Goal: Task Accomplishment & Management: Manage account settings

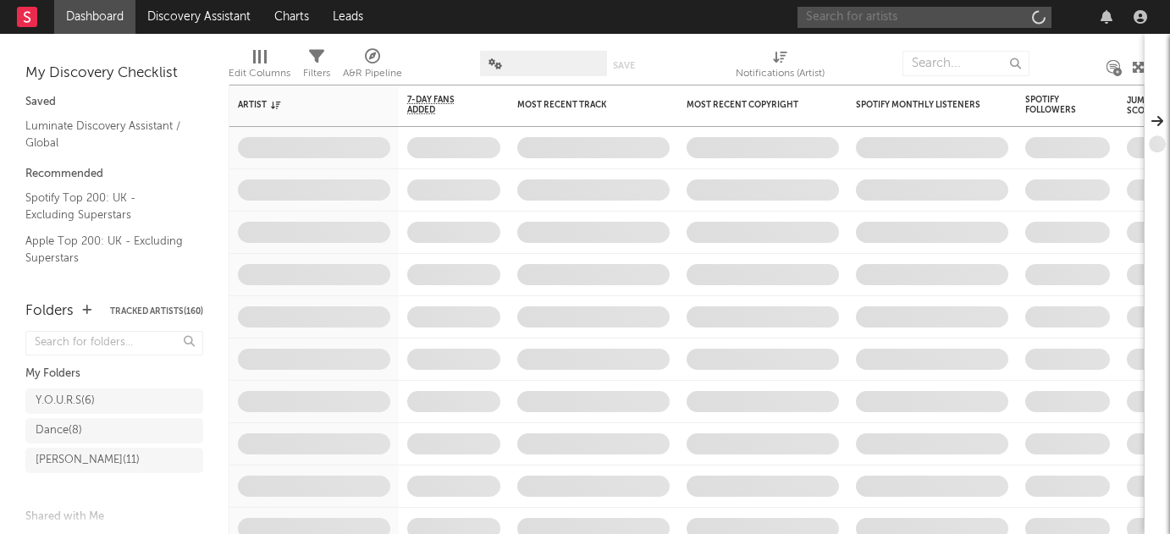
click at [979, 18] on input "text" at bounding box center [925, 17] width 254 height 21
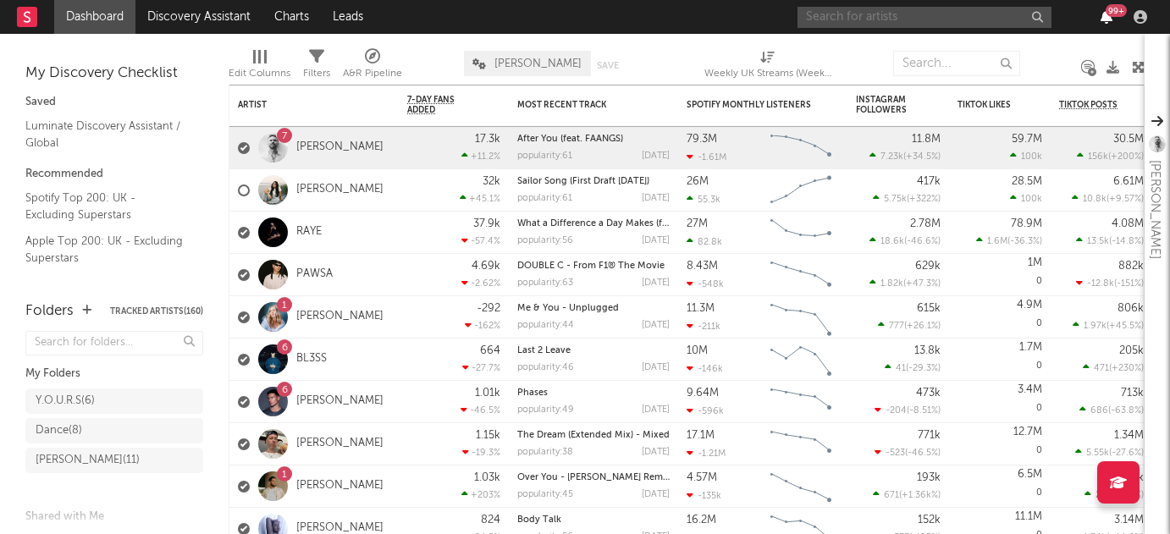
click at [1105, 17] on icon "button" at bounding box center [1107, 17] width 12 height 14
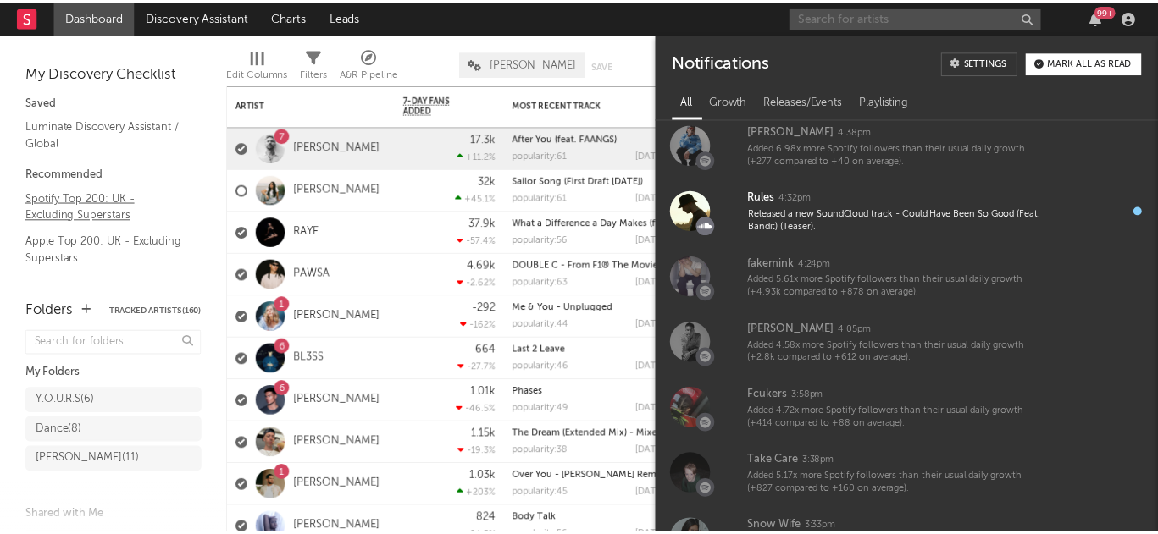
scroll to position [8, 0]
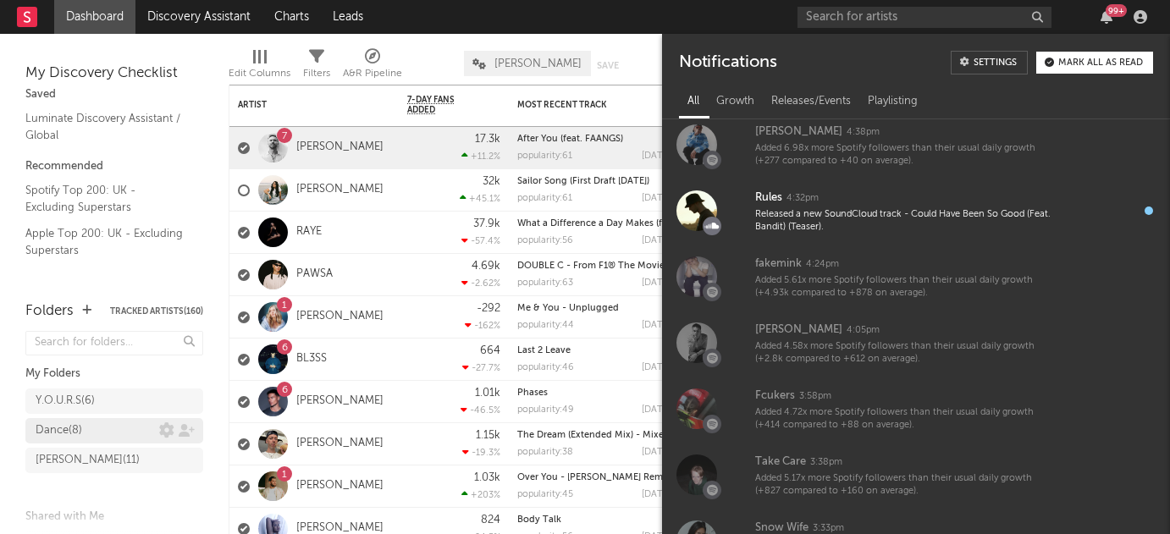
click at [102, 424] on div "Dance ( 8 )" at bounding box center [98, 431] width 124 height 20
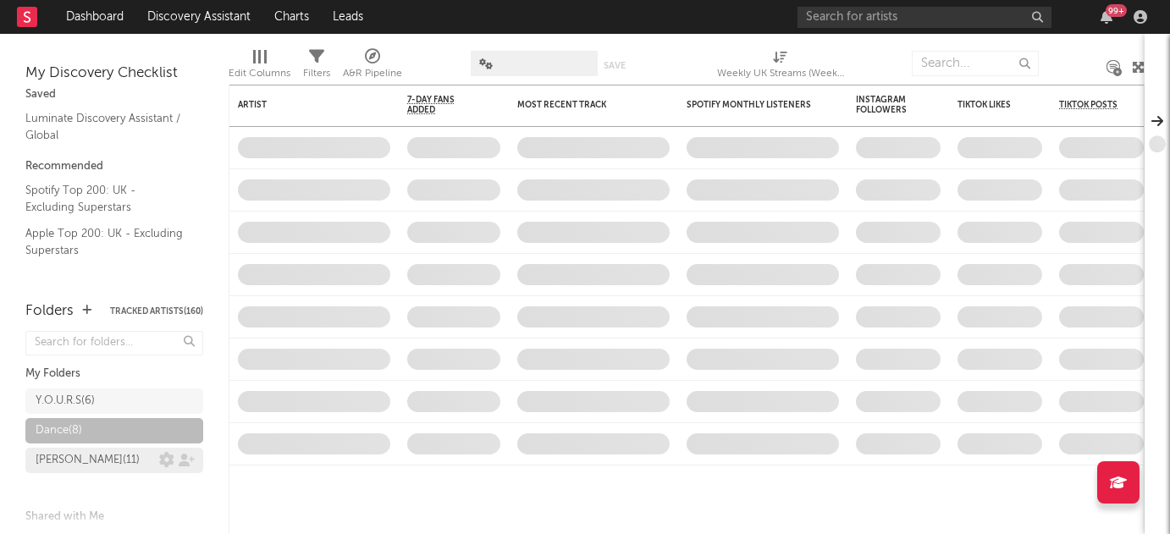
click at [119, 453] on div "[PERSON_NAME] ( 11 )" at bounding box center [98, 461] width 124 height 20
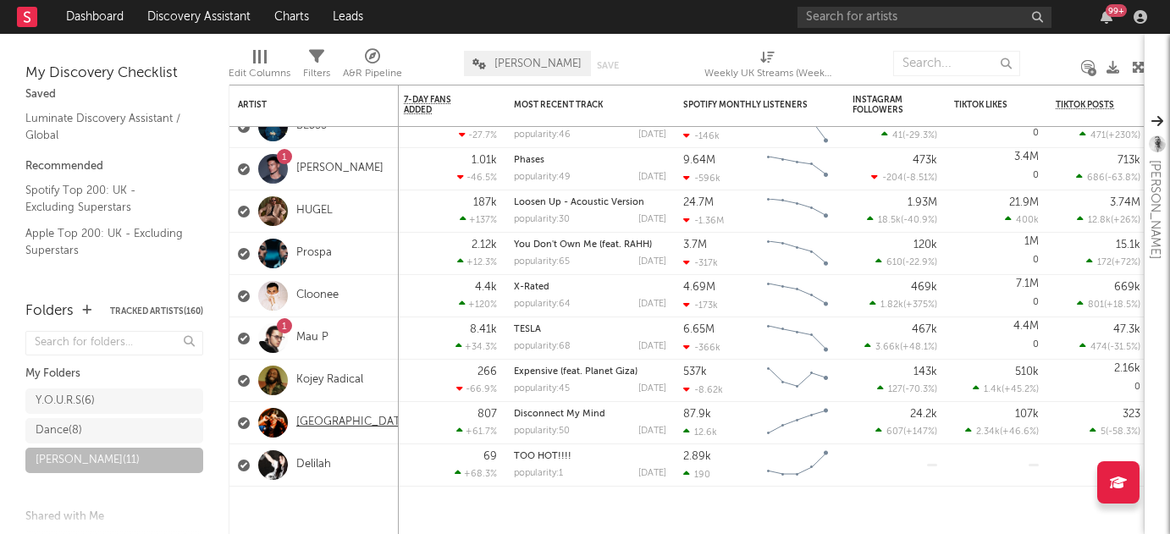
click at [326, 425] on link "[GEOGRAPHIC_DATA]" at bounding box center [353, 423] width 114 height 14
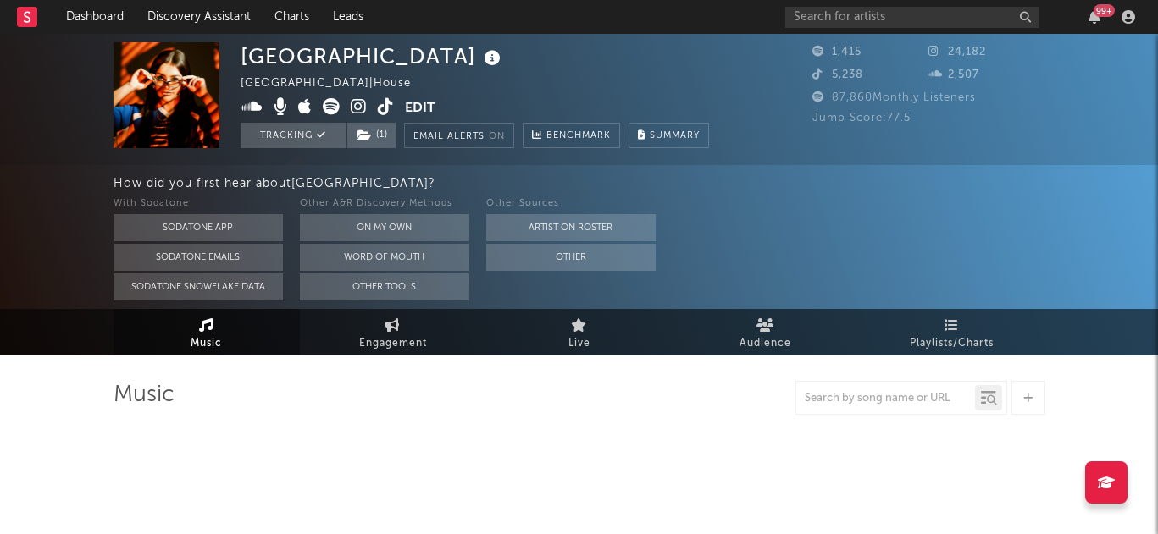
select select "1w"
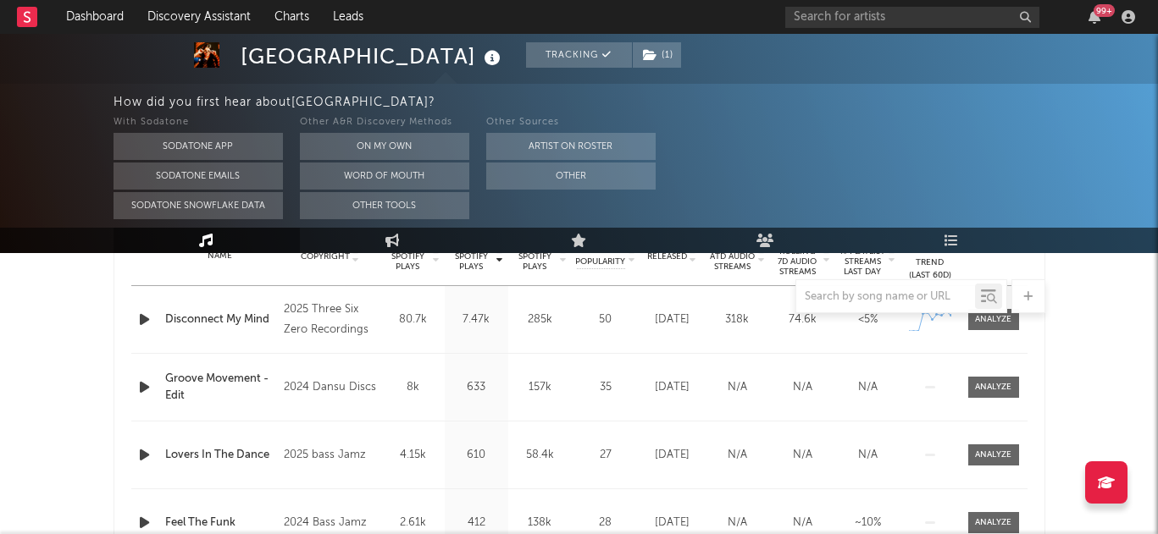
scroll to position [705, 0]
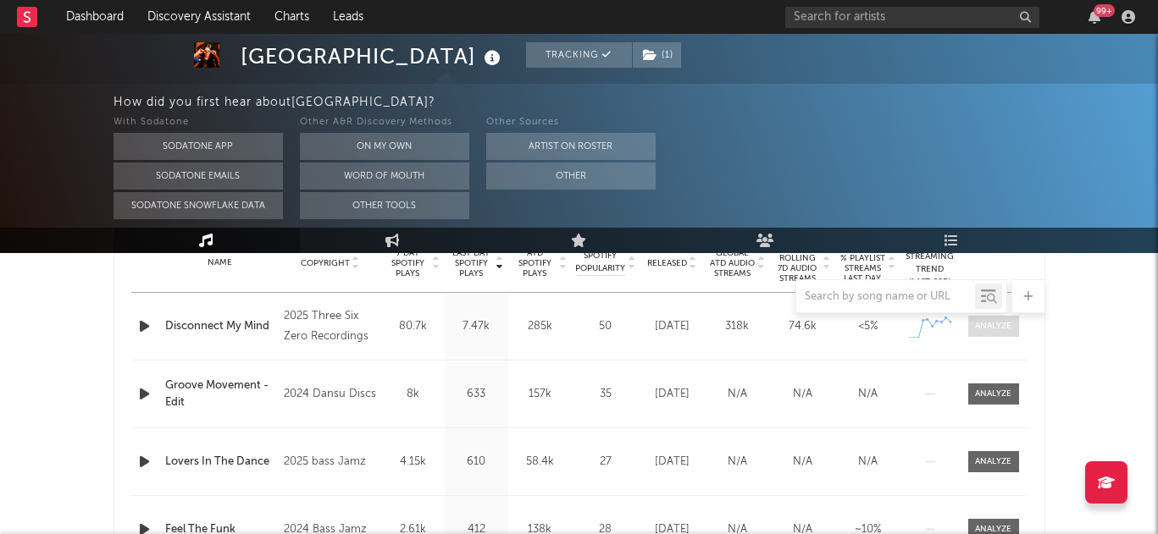
click at [991, 334] on span at bounding box center [993, 326] width 51 height 21
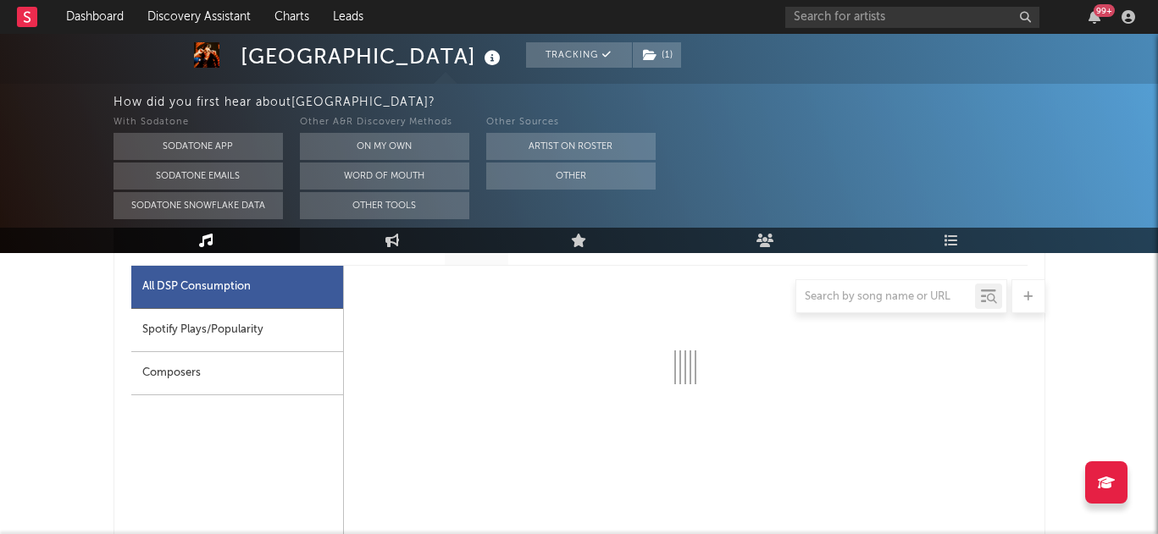
select select "1w"
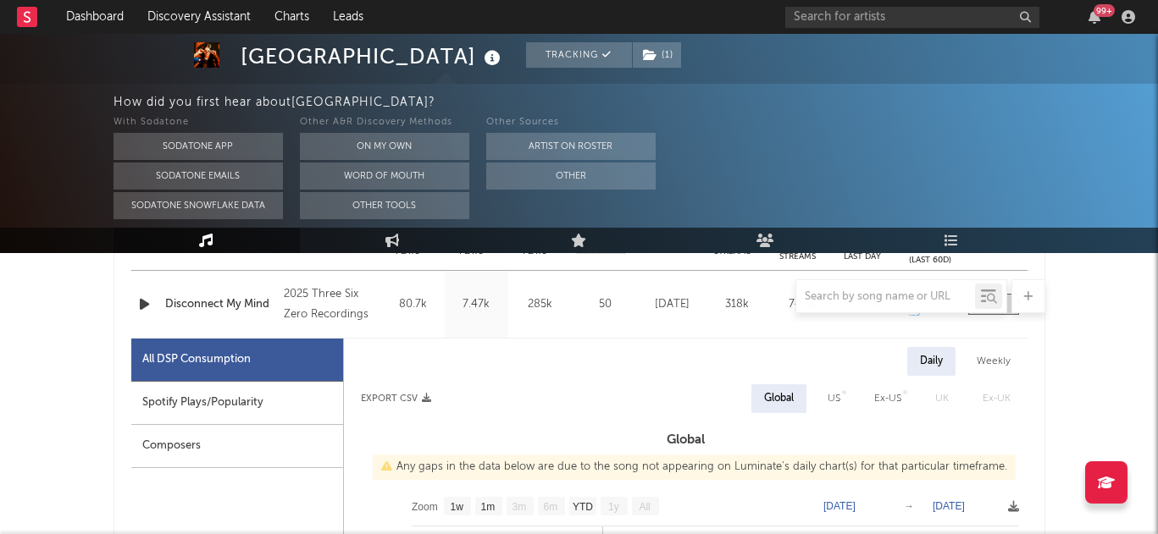
scroll to position [663, 0]
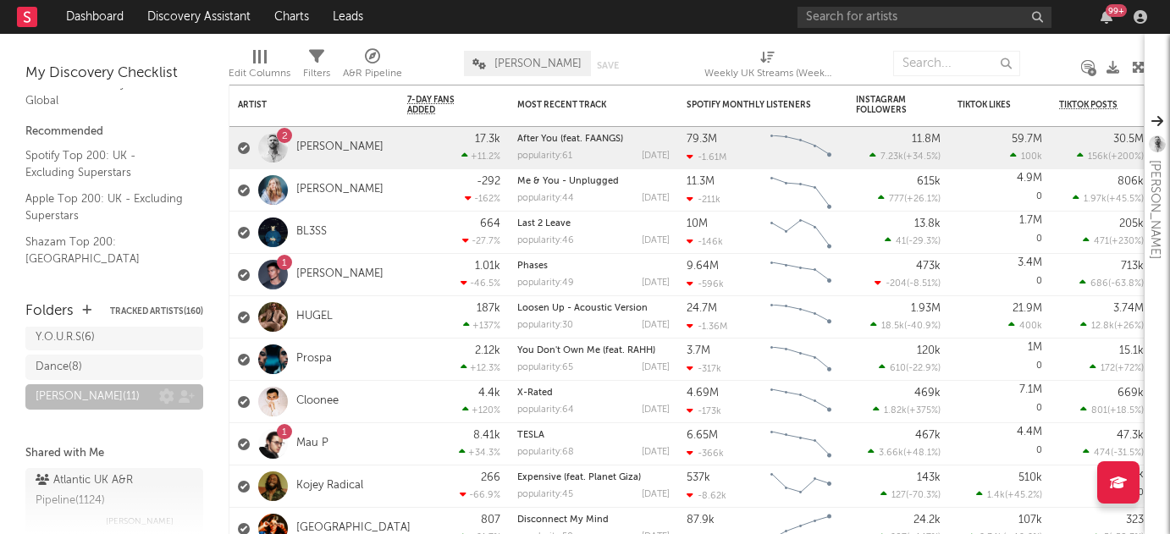
scroll to position [66, 0]
click at [89, 363] on div "Dance ( 8 )" at bounding box center [98, 365] width 124 height 20
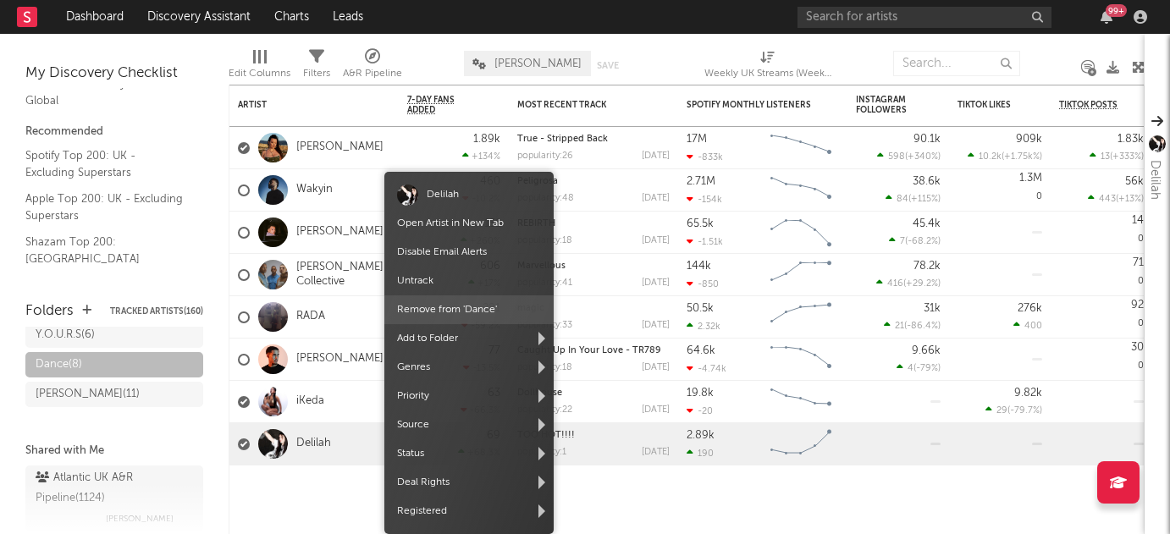
click at [448, 311] on span "Remove from ' Dance '" at bounding box center [468, 310] width 169 height 29
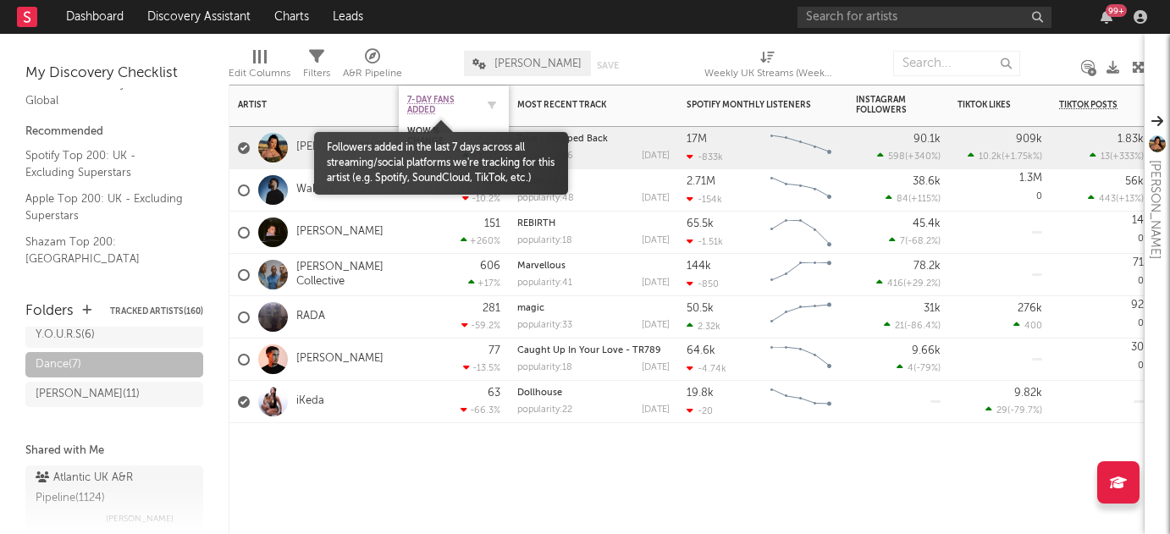
click at [420, 109] on span "7-Day Fans Added" at bounding box center [441, 105] width 68 height 20
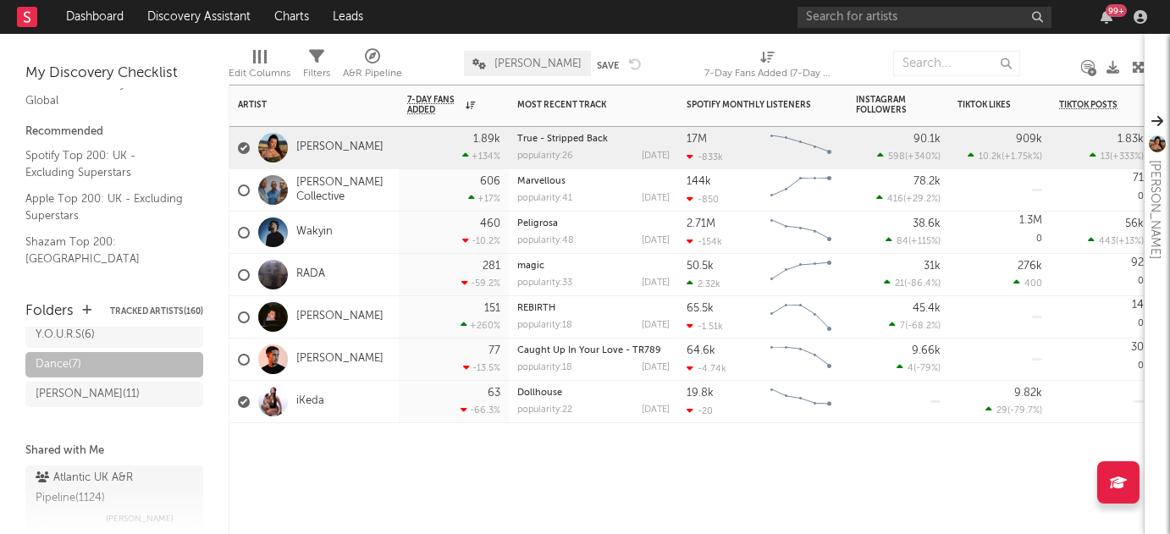
click at [499, 461] on div at bounding box center [454, 448] width 110 height 51
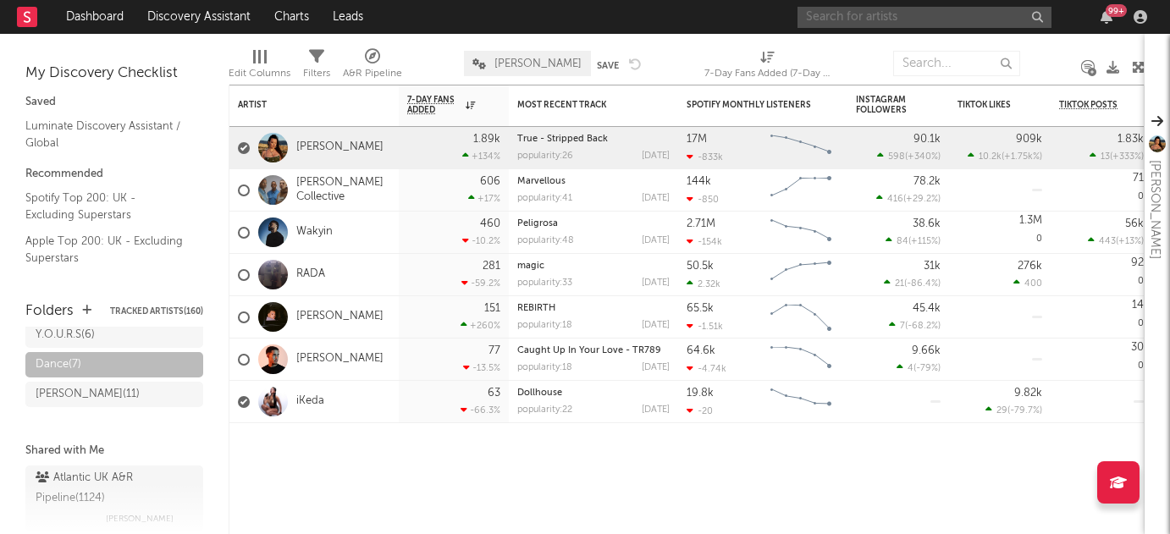
click at [815, 20] on input "text" at bounding box center [925, 17] width 254 height 21
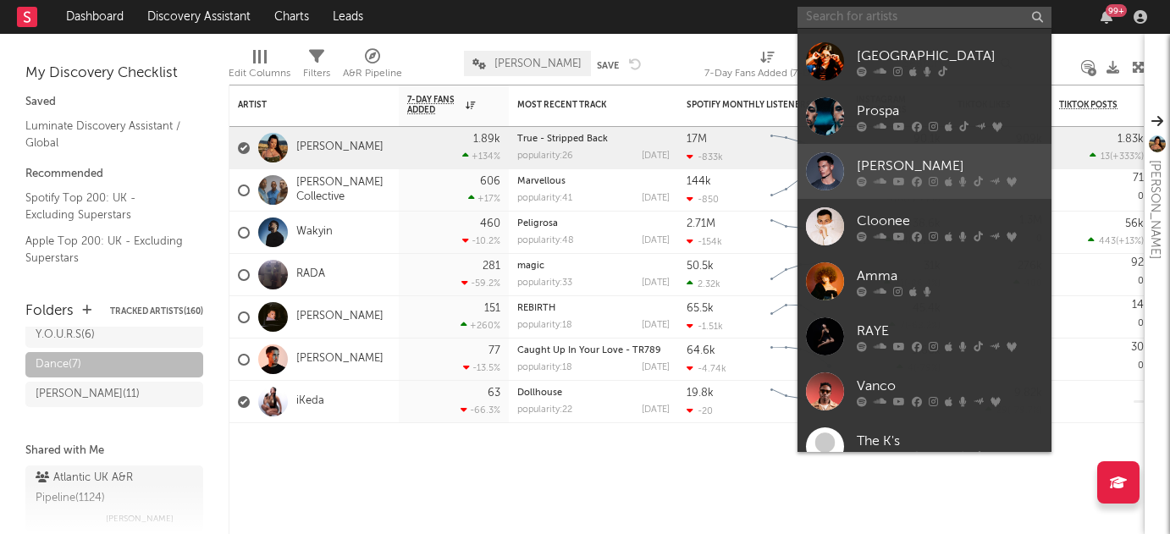
scroll to position [26, 0]
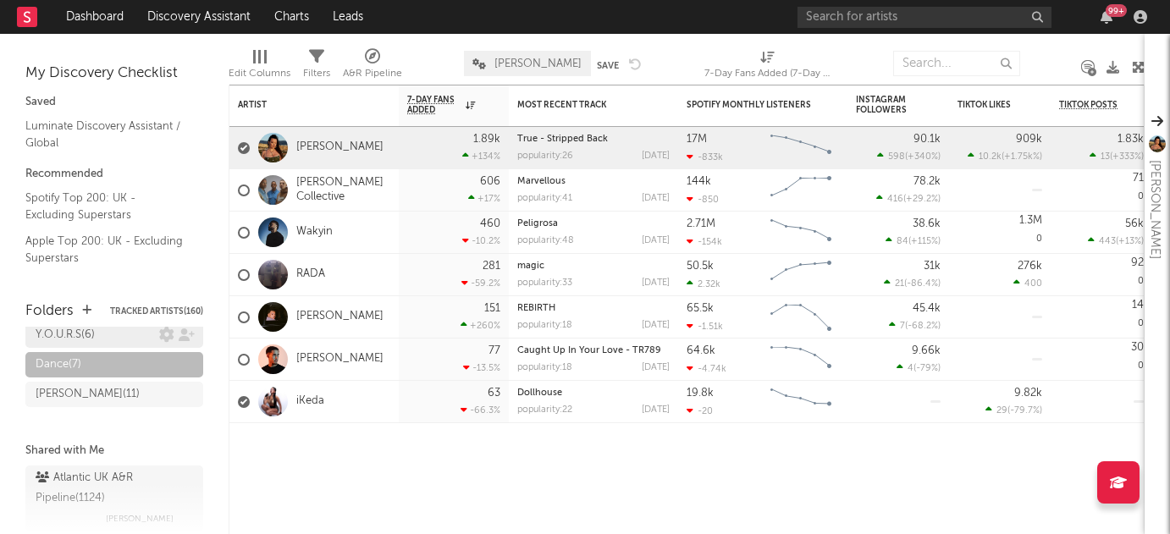
click at [141, 332] on div "Y.O.U.R.S ( 6 )" at bounding box center [98, 335] width 124 height 20
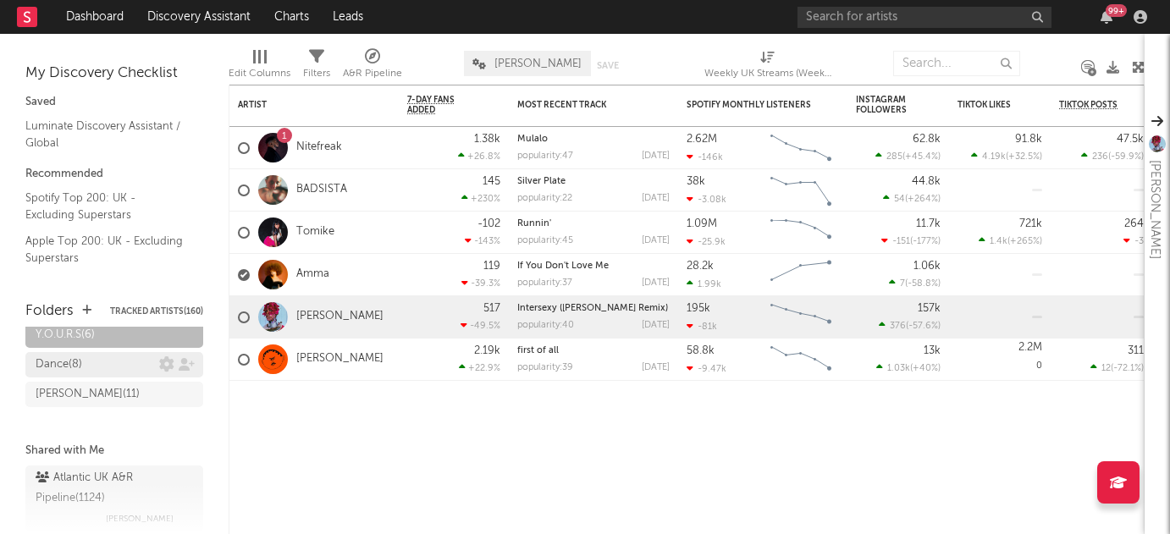
click at [137, 366] on div "Dance ( 8 )" at bounding box center [98, 365] width 124 height 20
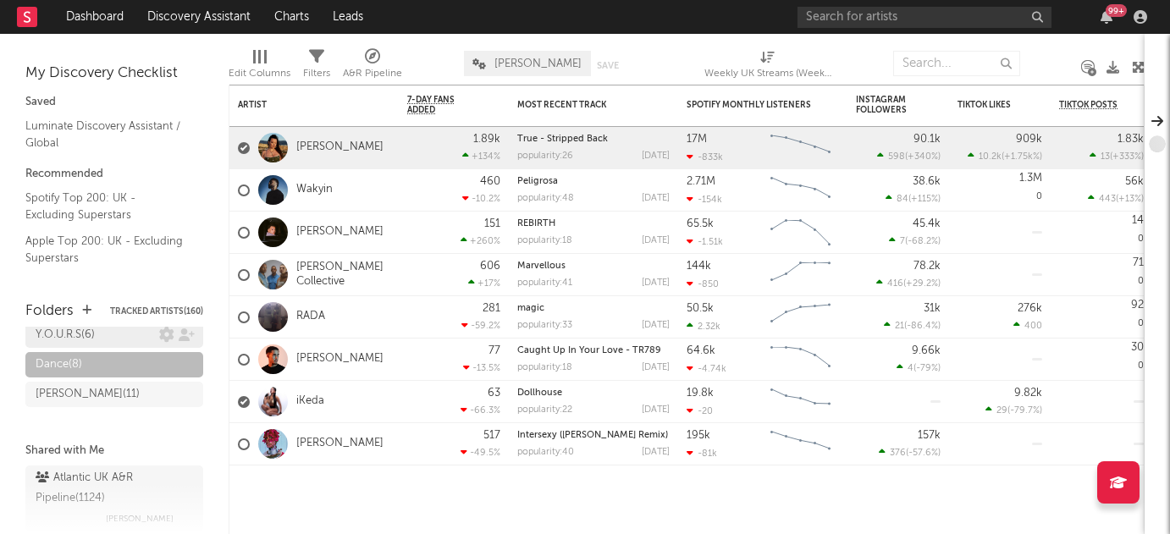
click at [130, 335] on div "Y.O.U.R.S ( 6 )" at bounding box center [98, 335] width 124 height 20
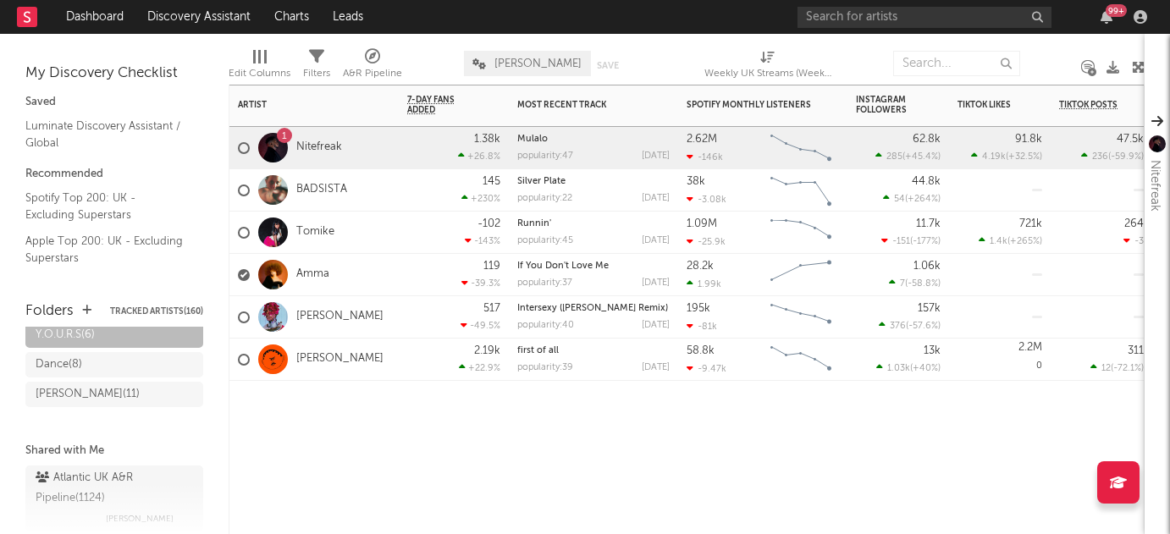
click at [351, 149] on div "1 Nitefreak" at bounding box center [314, 148] width 169 height 42
click at [123, 360] on div "Dance ( 9 )" at bounding box center [98, 365] width 124 height 20
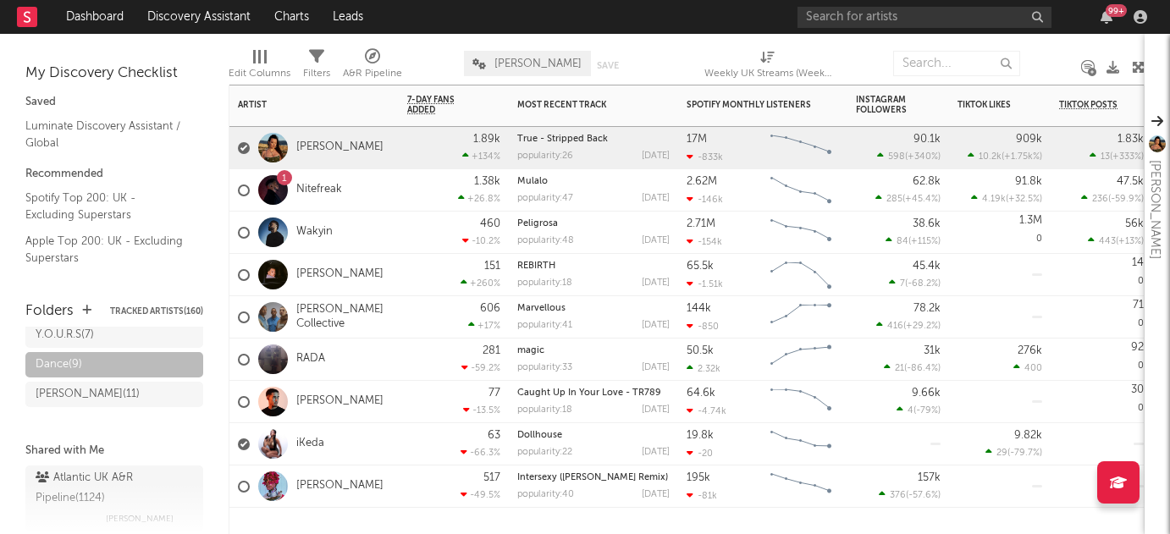
click at [379, 200] on div "1 Nitefreak" at bounding box center [314, 190] width 169 height 42
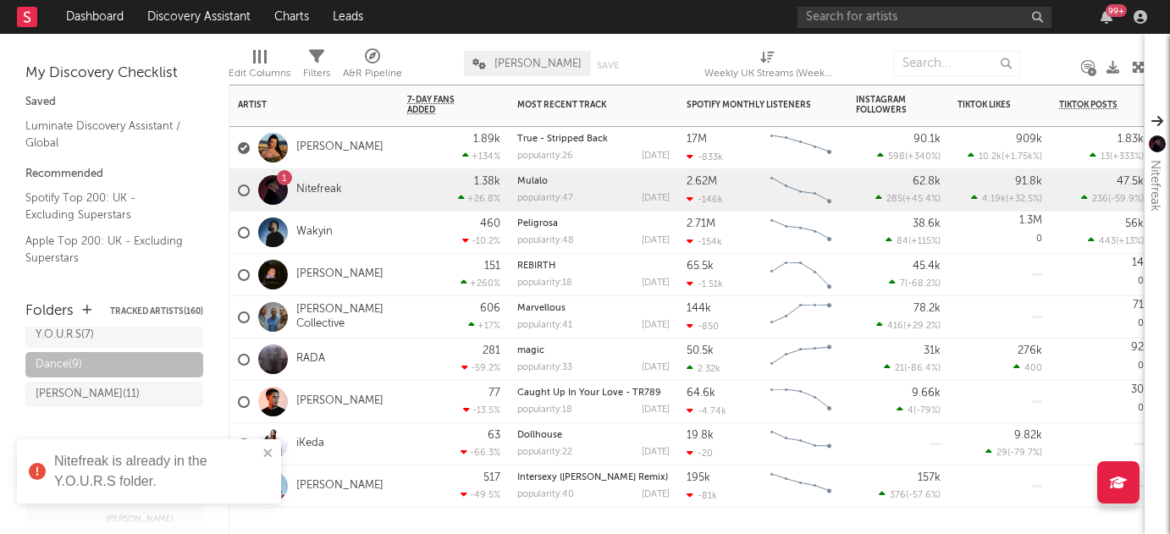
click at [356, 241] on div "Wakyin" at bounding box center [314, 233] width 169 height 42
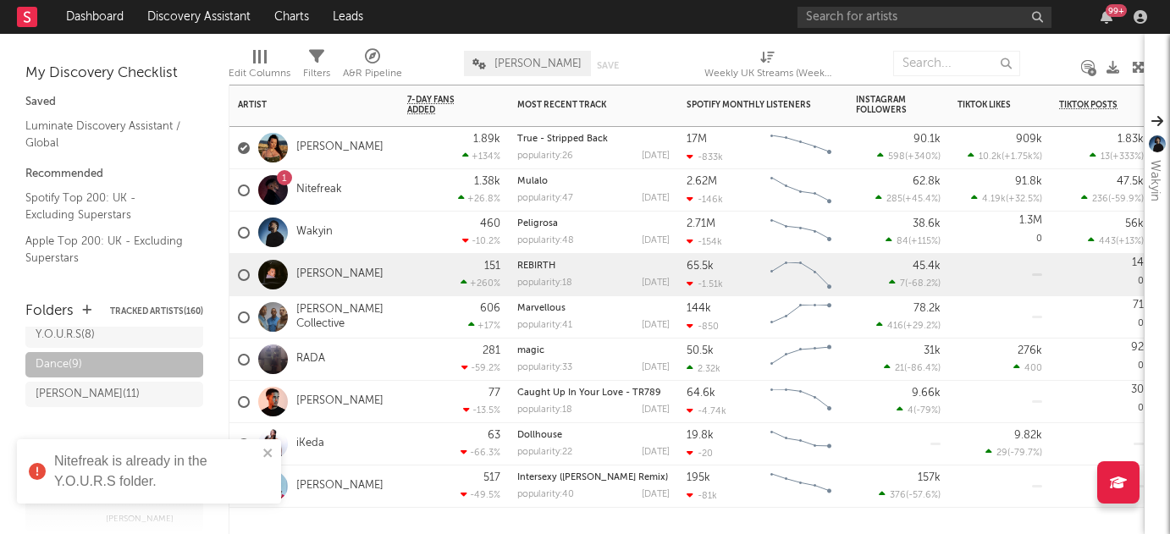
click at [389, 271] on div "[PERSON_NAME]" at bounding box center [314, 275] width 169 height 42
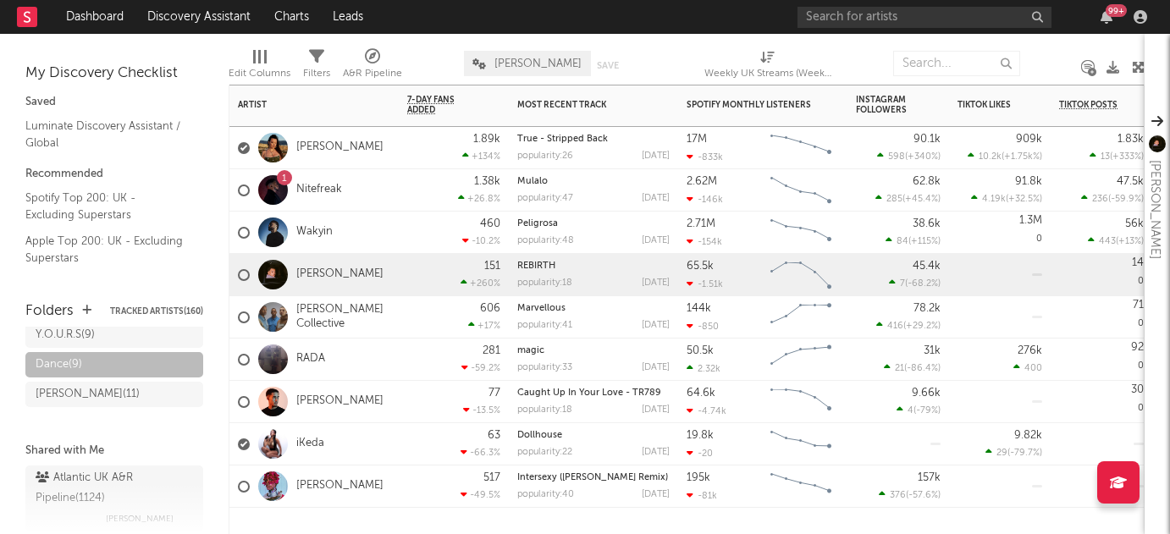
click at [400, 321] on div "606 +17 %" at bounding box center [454, 317] width 110 height 42
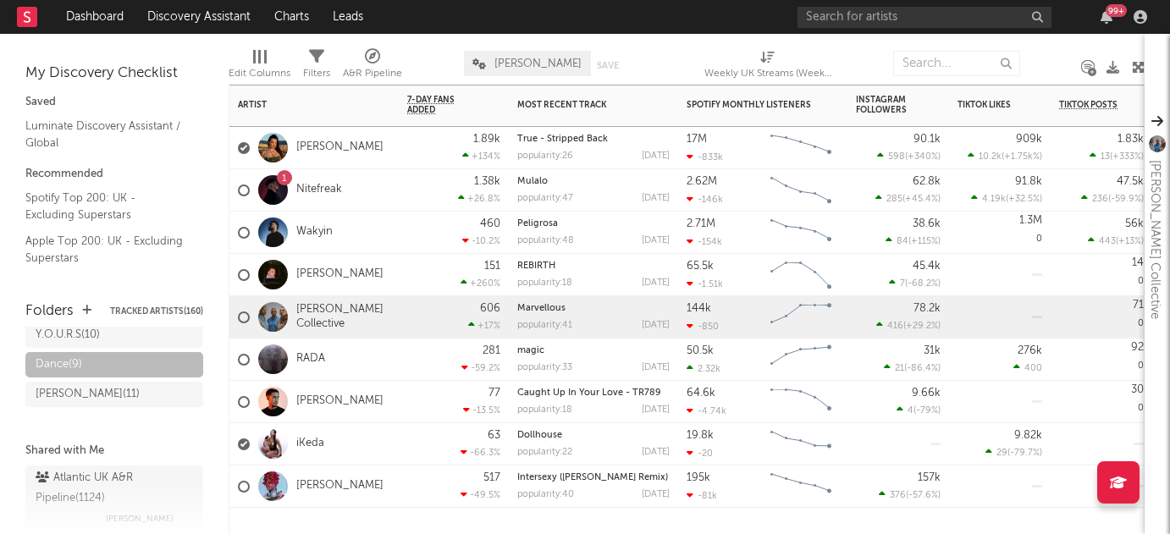
click at [357, 358] on div "RADA" at bounding box center [314, 360] width 169 height 42
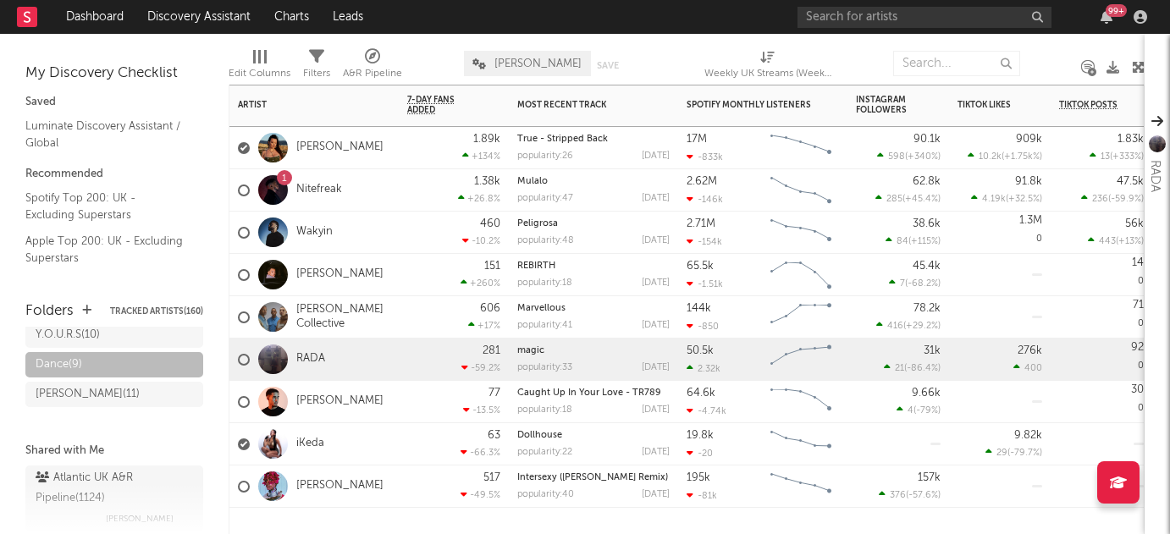
click at [374, 402] on div "[PERSON_NAME]" at bounding box center [314, 402] width 169 height 42
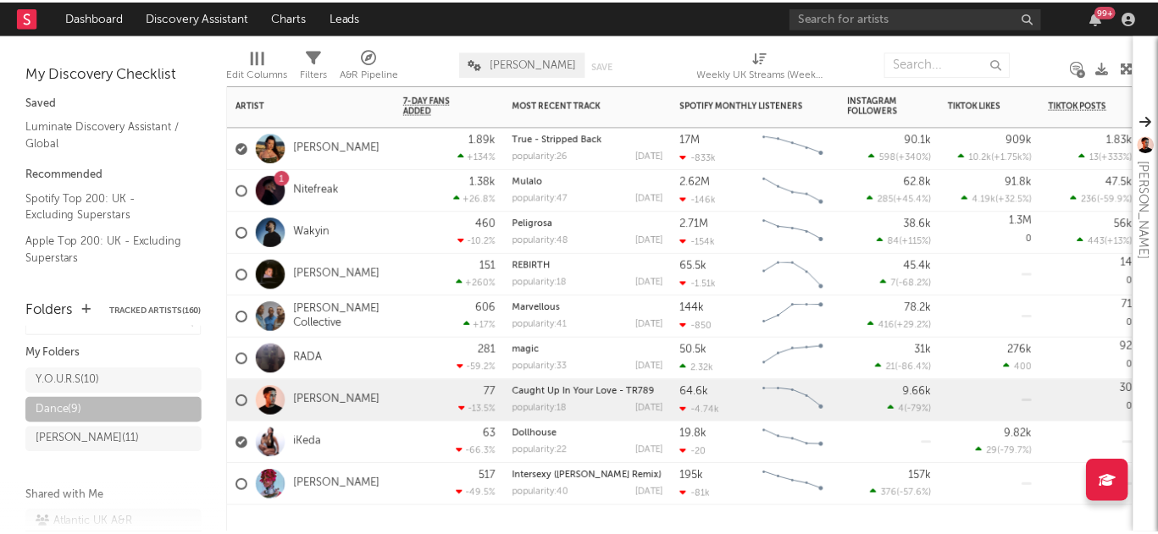
scroll to position [14, 0]
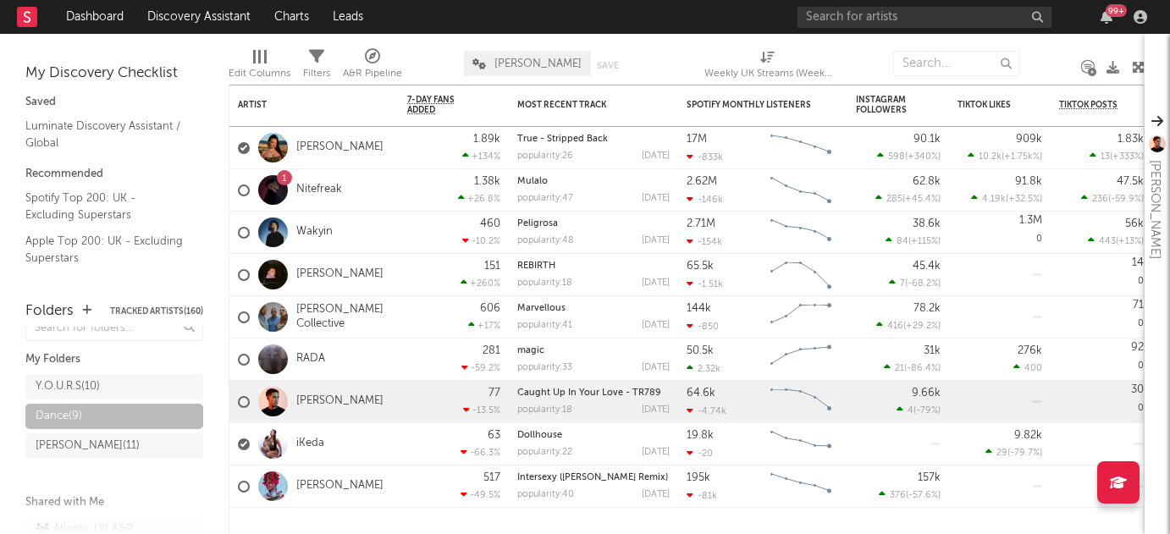
click at [79, 307] on div "Folders Tracked Artists ( 160 )" at bounding box center [114, 312] width 178 height 30
click at [86, 307] on icon "button" at bounding box center [86, 310] width 9 height 11
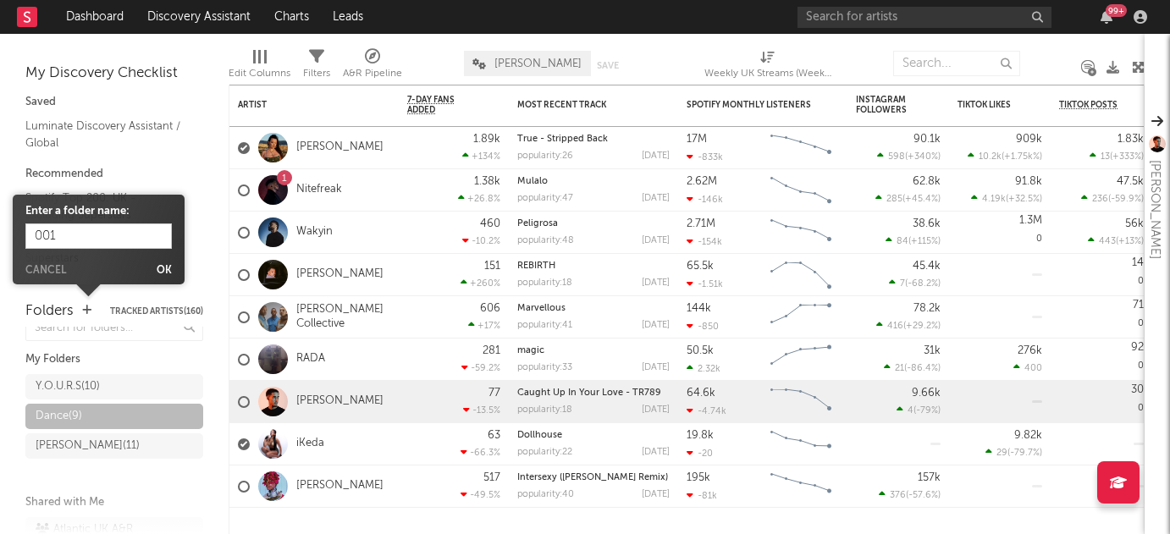
type input "001"
click at [158, 267] on button "Ok" at bounding box center [164, 271] width 15 height 10
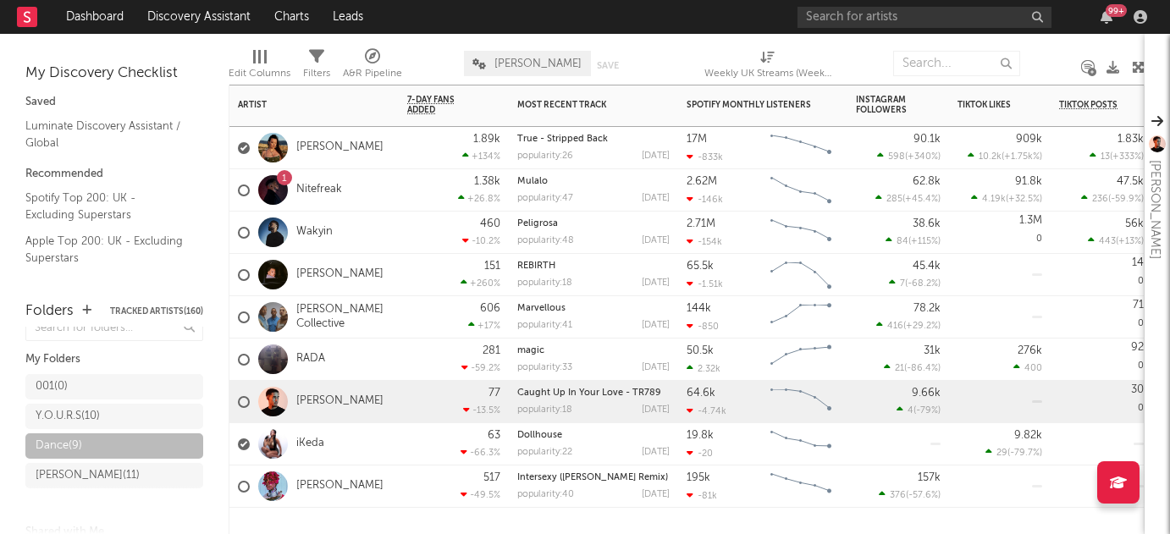
click at [339, 357] on div "RADA" at bounding box center [314, 360] width 169 height 42
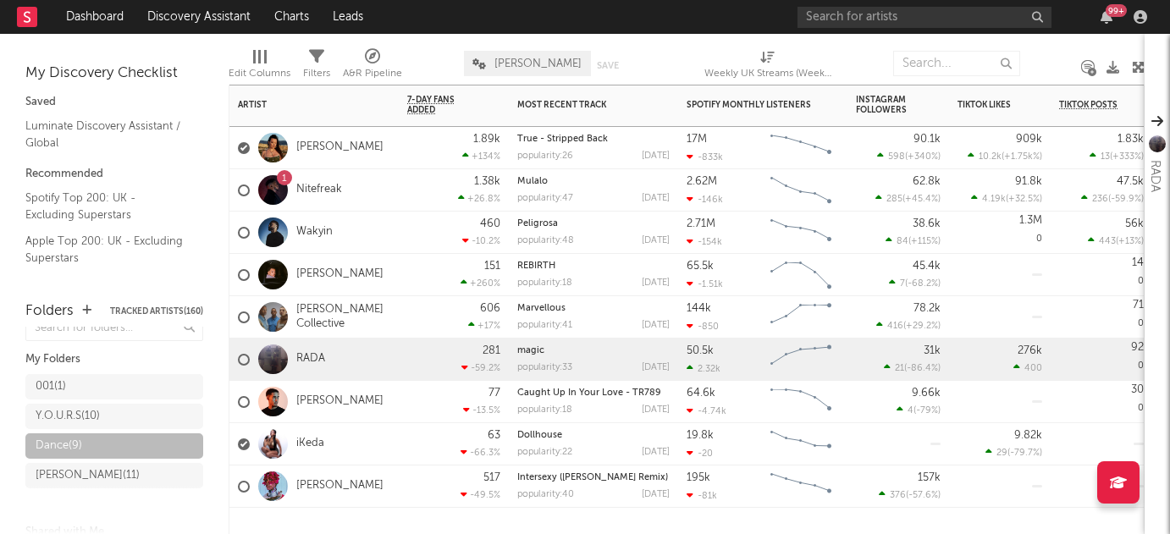
click at [388, 401] on div "[PERSON_NAME]" at bounding box center [314, 402] width 169 height 42
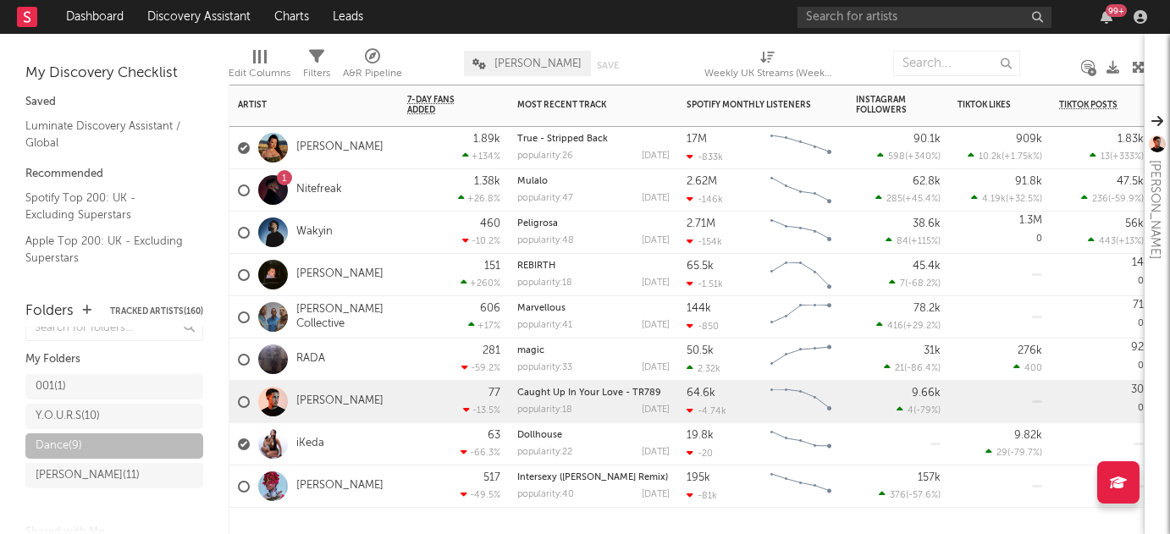
click at [384, 446] on div "iKeda" at bounding box center [314, 444] width 169 height 42
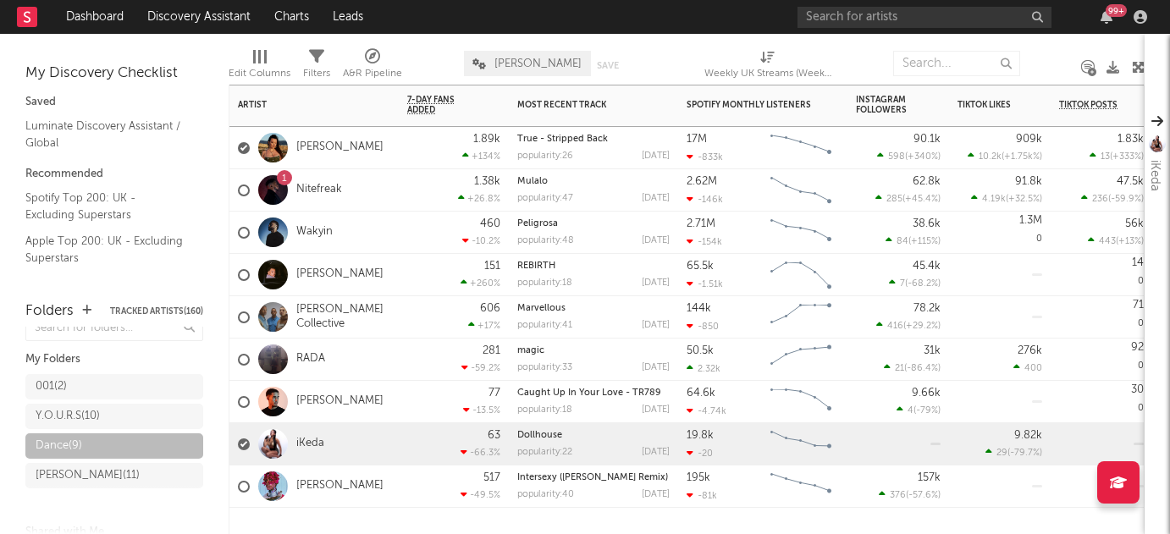
click at [377, 479] on div "[PERSON_NAME]" at bounding box center [314, 487] width 169 height 42
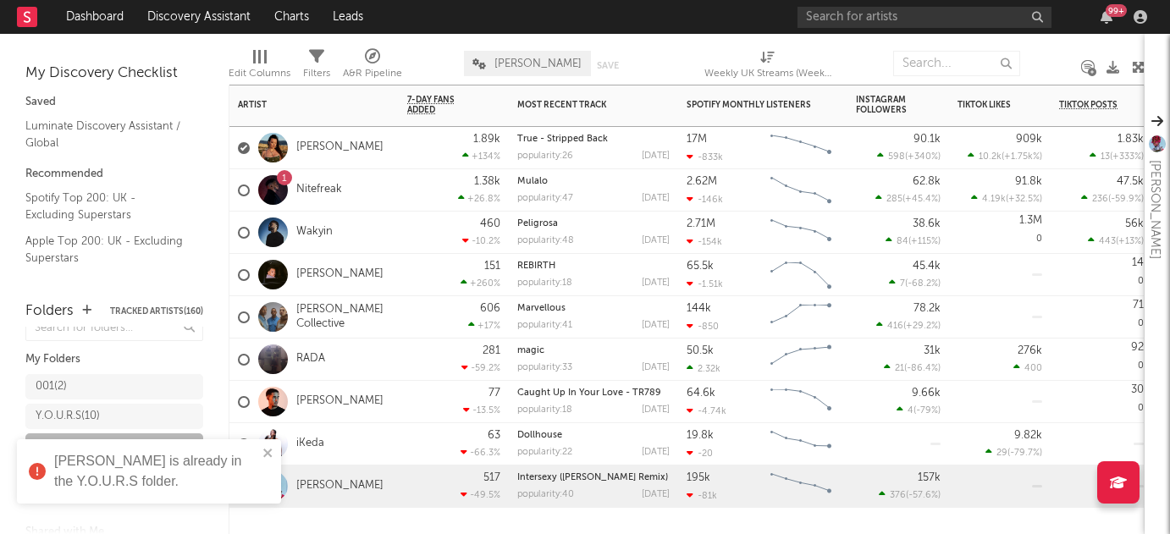
click at [368, 451] on div "iKeda" at bounding box center [314, 444] width 169 height 42
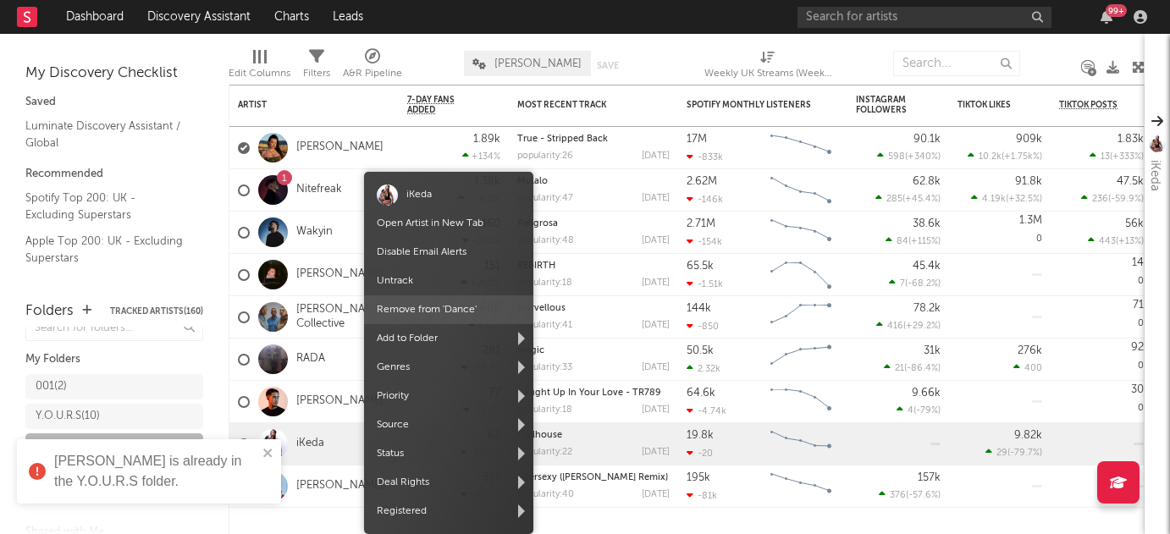
click at [466, 312] on span "Remove from ' Dance '" at bounding box center [448, 310] width 169 height 29
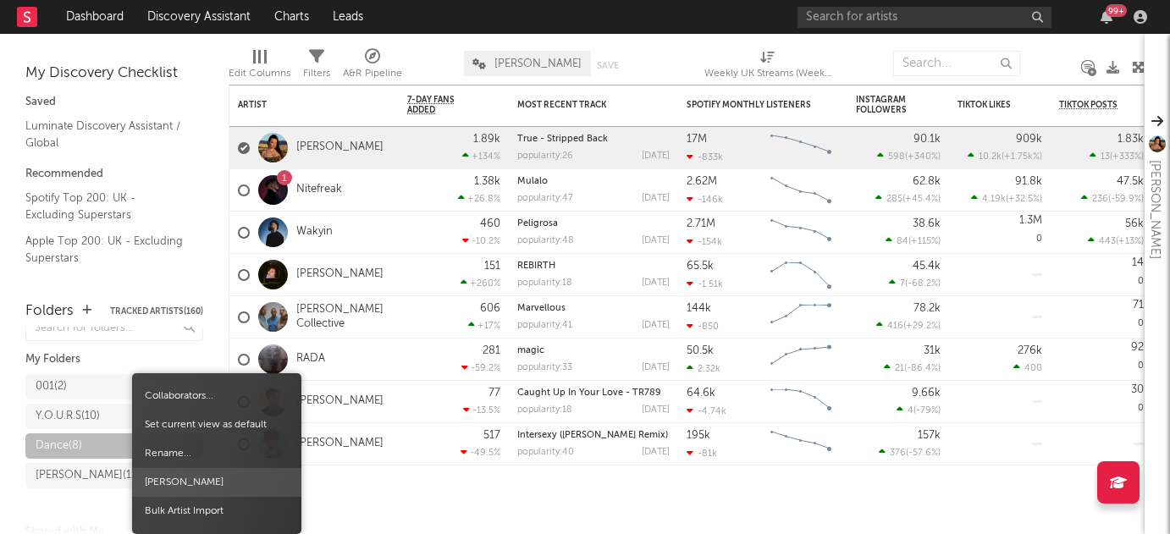
click at [209, 482] on span "[PERSON_NAME]" at bounding box center [216, 482] width 169 height 29
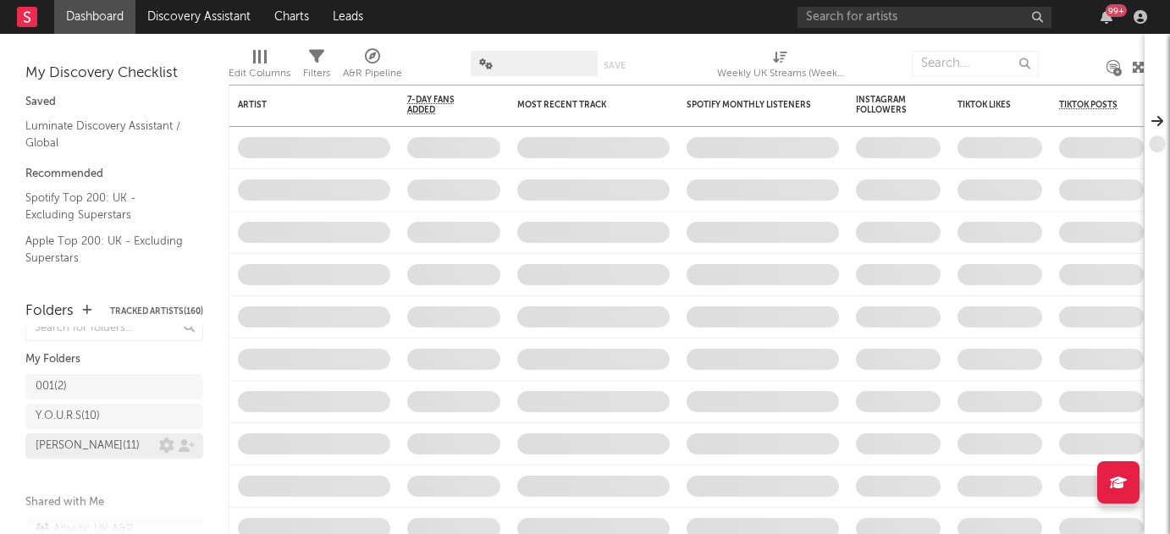
click at [80, 445] on div "[PERSON_NAME] ( 11 )" at bounding box center [88, 446] width 104 height 20
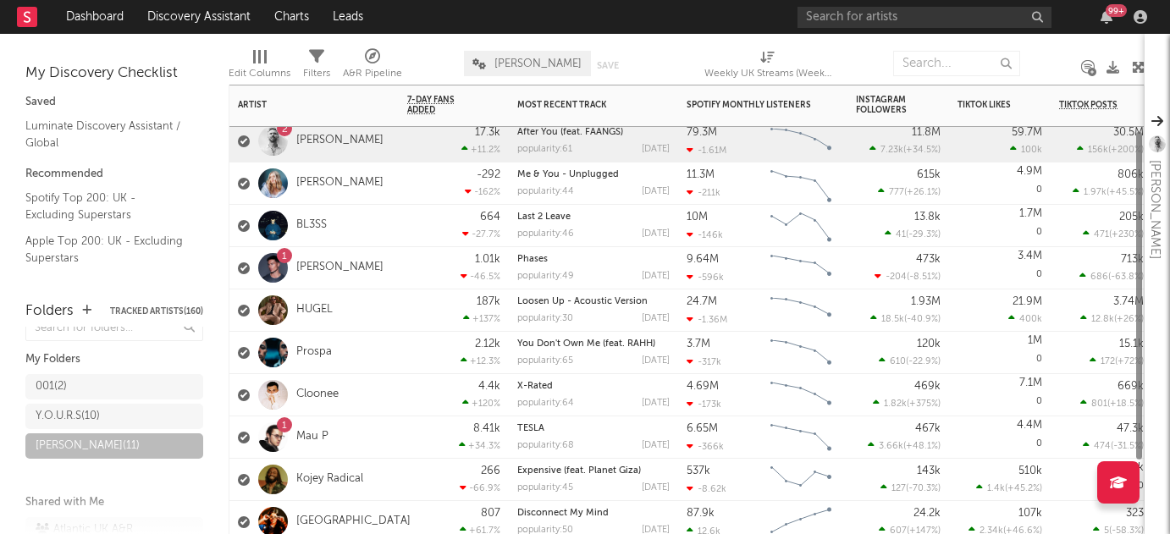
click at [383, 268] on div "1 [PERSON_NAME]" at bounding box center [314, 268] width 169 height 42
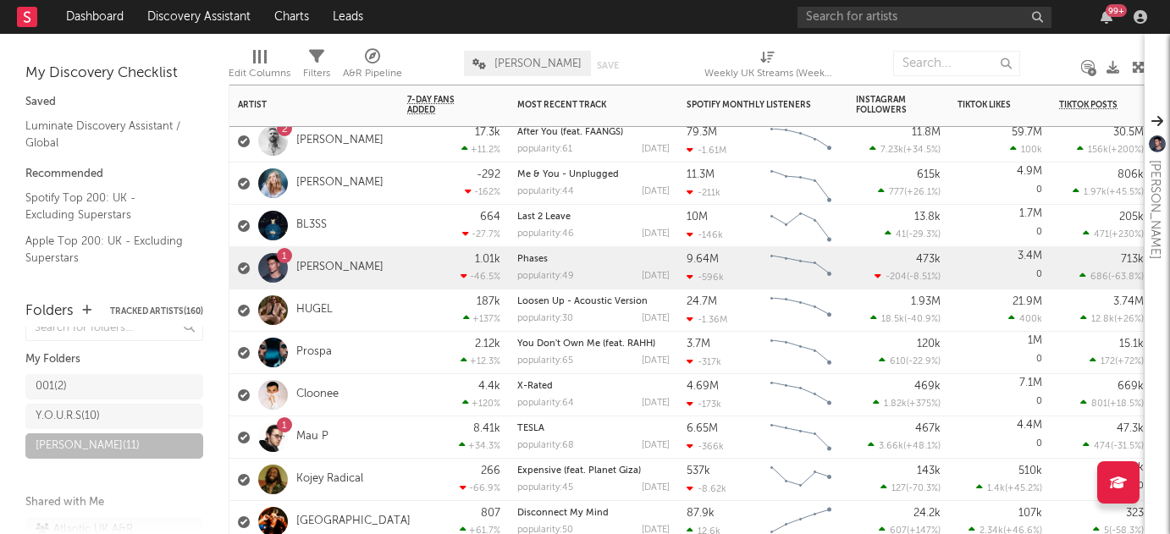
click at [389, 307] on div "HUGEL" at bounding box center [314, 311] width 169 height 42
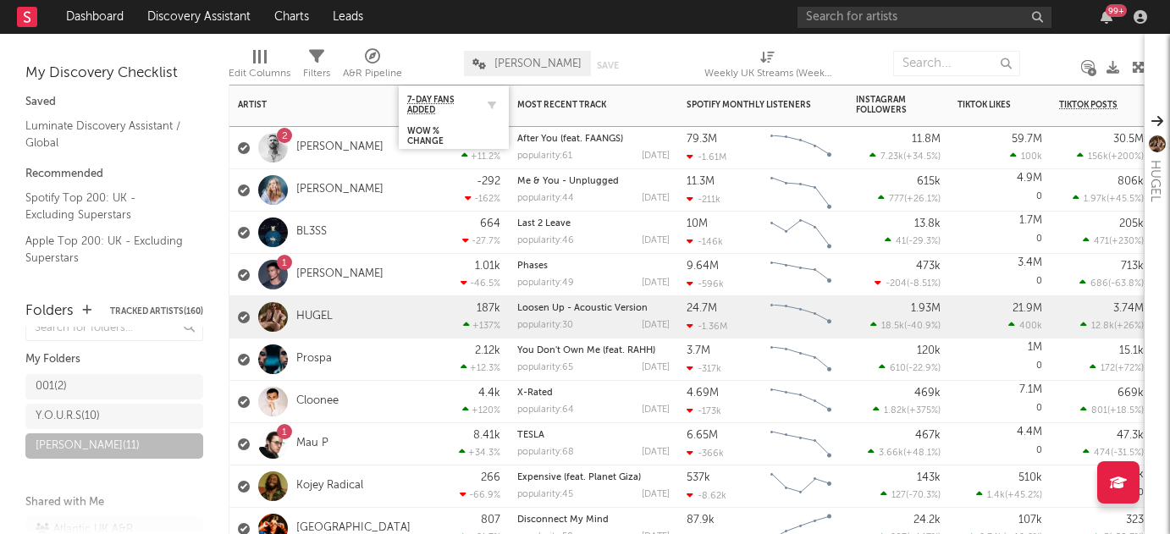
click at [465, 114] on div "7-Day Fans Added" at bounding box center [453, 104] width 93 height 33
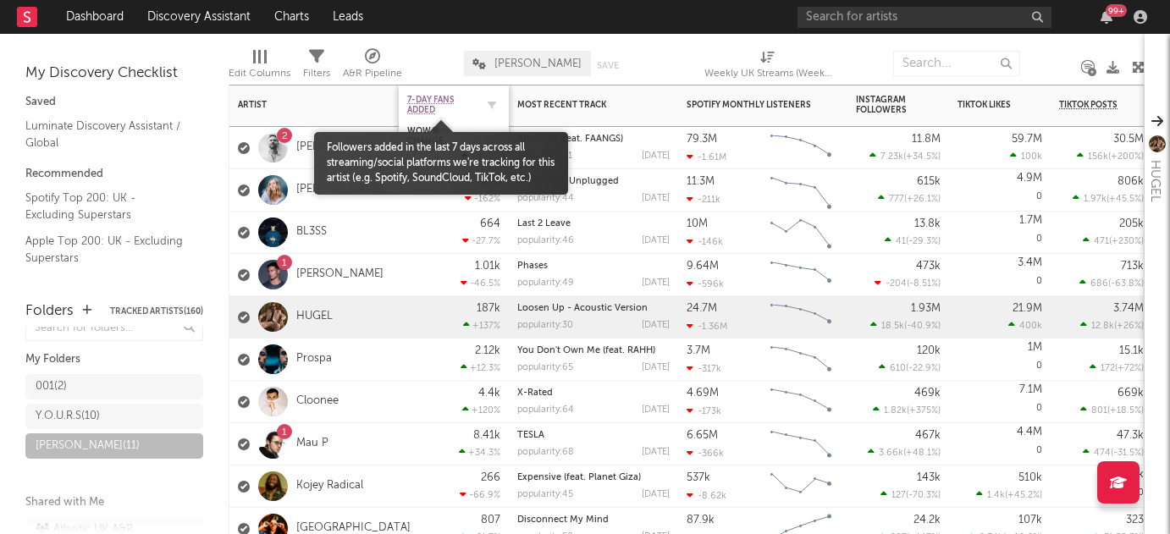
click at [427, 107] on span "7-Day Fans Added" at bounding box center [441, 105] width 68 height 20
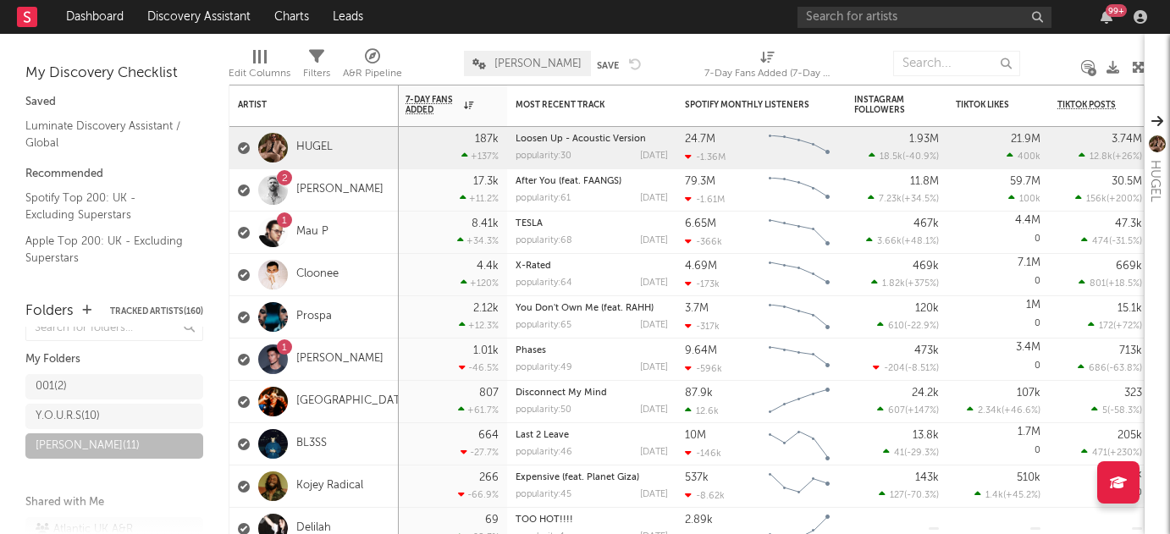
click at [904, 28] on div "99 +" at bounding box center [976, 17] width 356 height 34
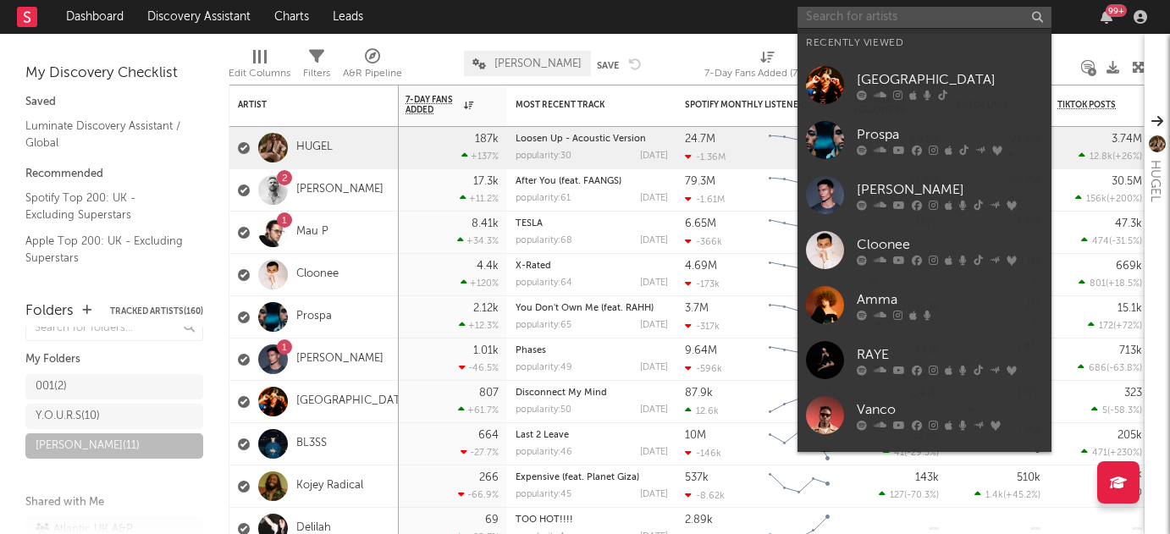
click at [899, 14] on input "text" at bounding box center [925, 17] width 254 height 21
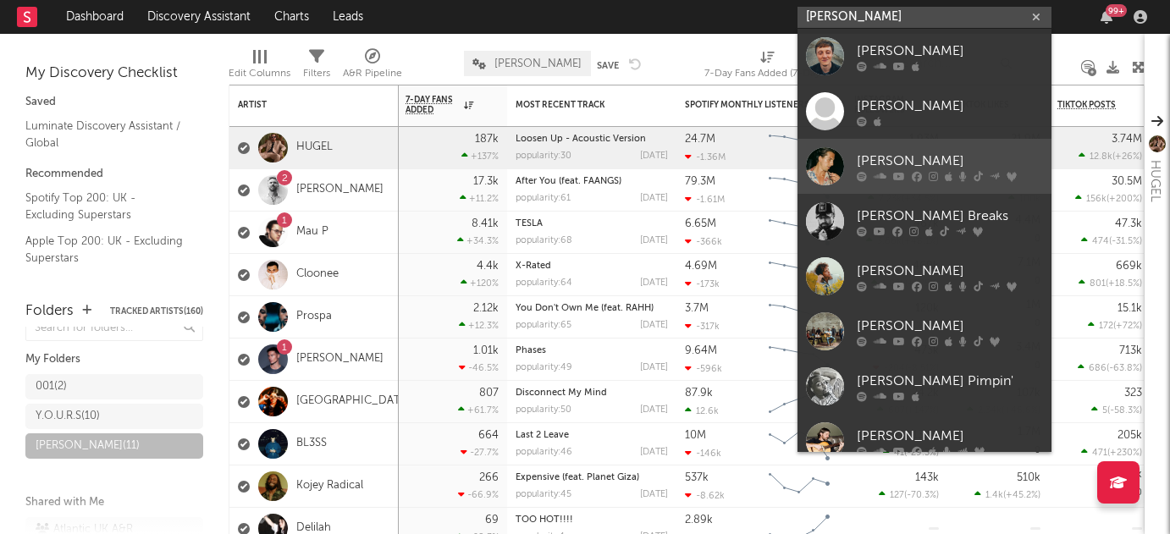
type input "[PERSON_NAME]"
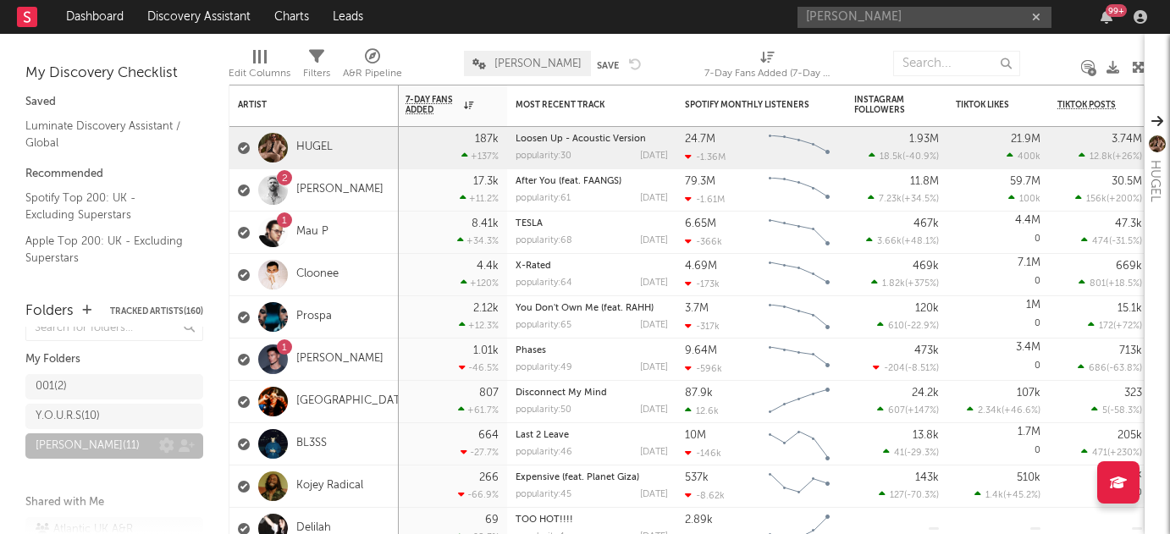
click at [101, 449] on div "[PERSON_NAME] ( 11 )" at bounding box center [88, 446] width 104 height 20
click at [159, 446] on icon at bounding box center [166, 446] width 15 height 15
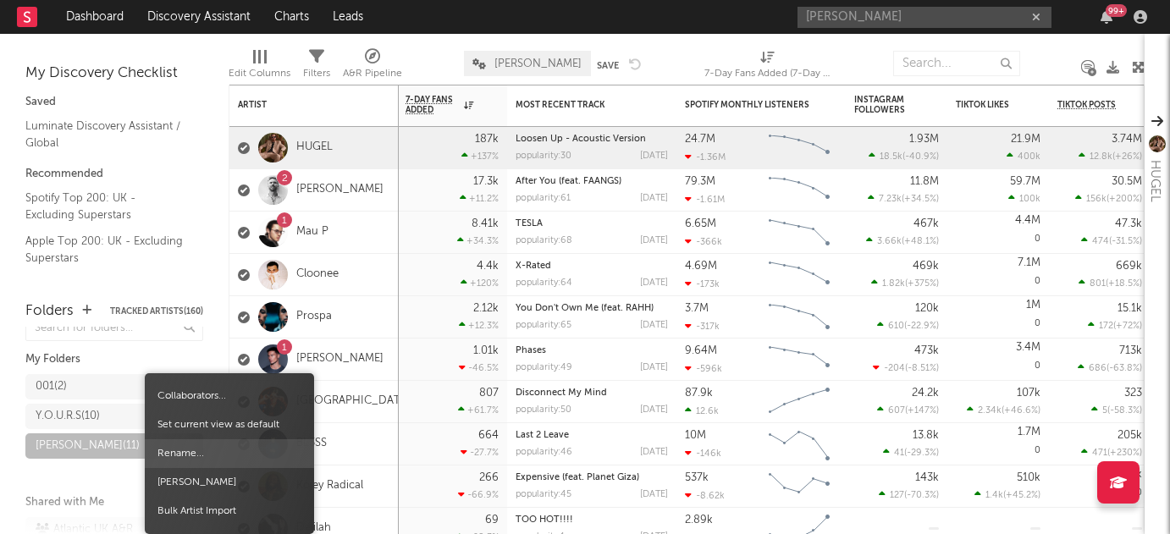
click at [204, 452] on span "Rename..." at bounding box center [229, 454] width 169 height 29
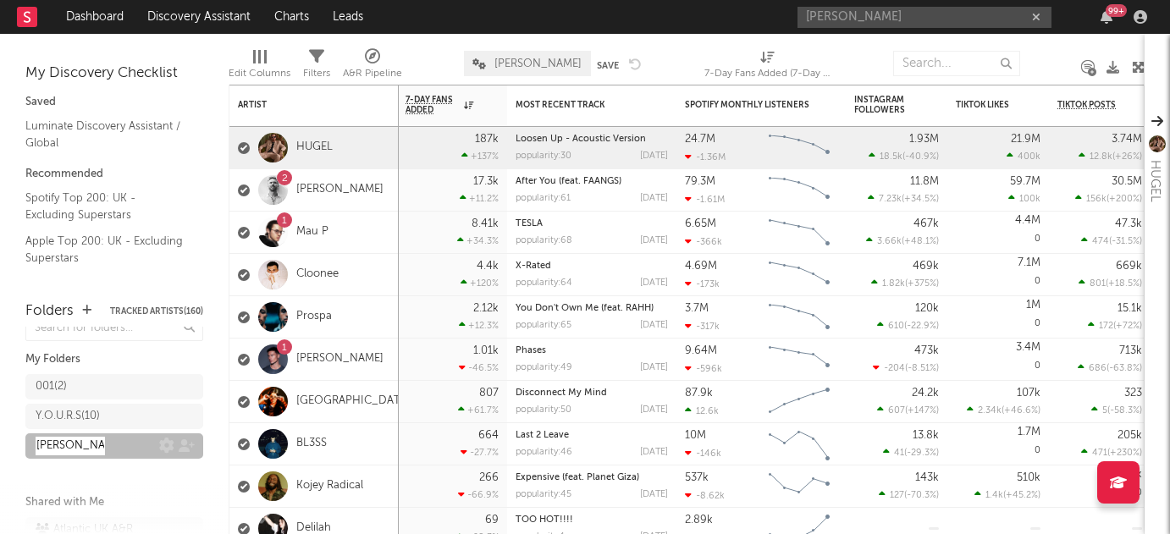
click at [68, 442] on input "[PERSON_NAME]" at bounding box center [70, 446] width 69 height 19
type input "Signed & Tracked"
click at [126, 482] on div "001 ( [DEMOGRAPHIC_DATA]U.R.S ( 10 ) Signed & Tracked .Signed & Tracked." at bounding box center [114, 431] width 178 height 123
click at [1111, 21] on icon "button" at bounding box center [1107, 17] width 12 height 14
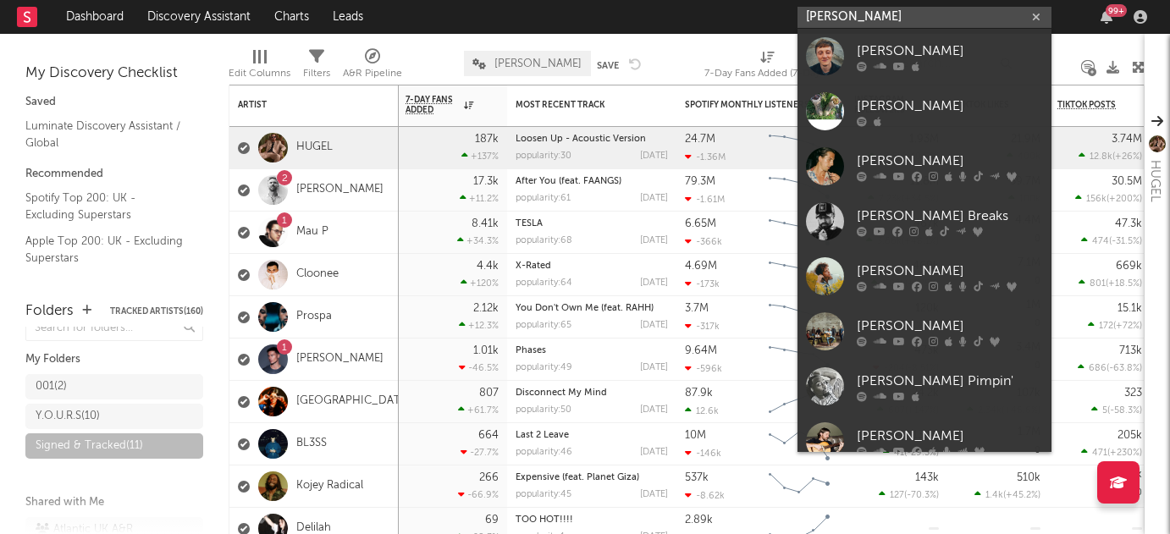
click at [895, 22] on input "[PERSON_NAME]" at bounding box center [925, 17] width 254 height 21
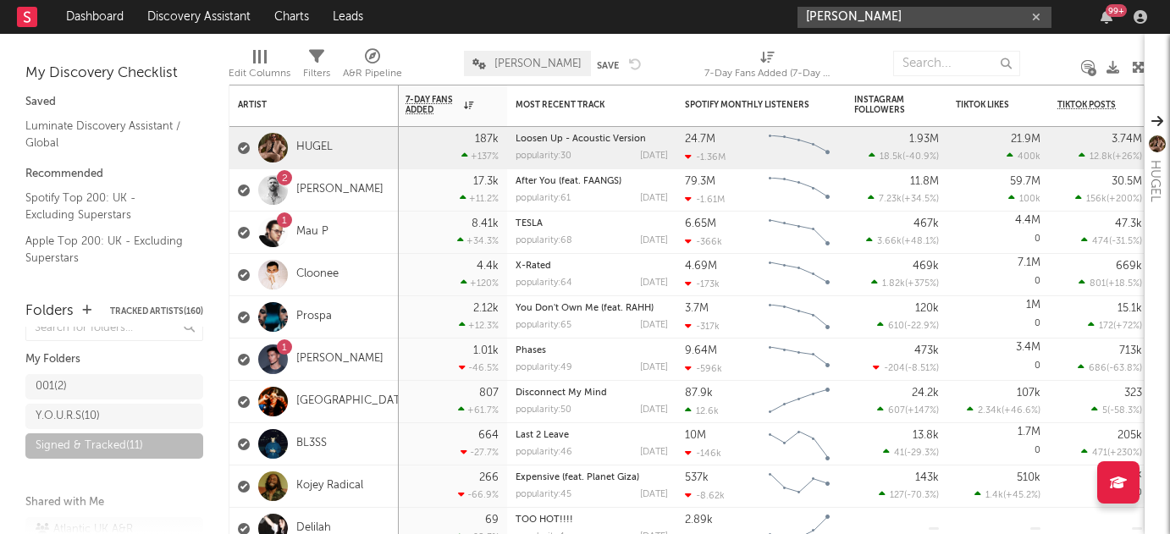
click at [895, 23] on input "[PERSON_NAME]" at bounding box center [925, 17] width 254 height 21
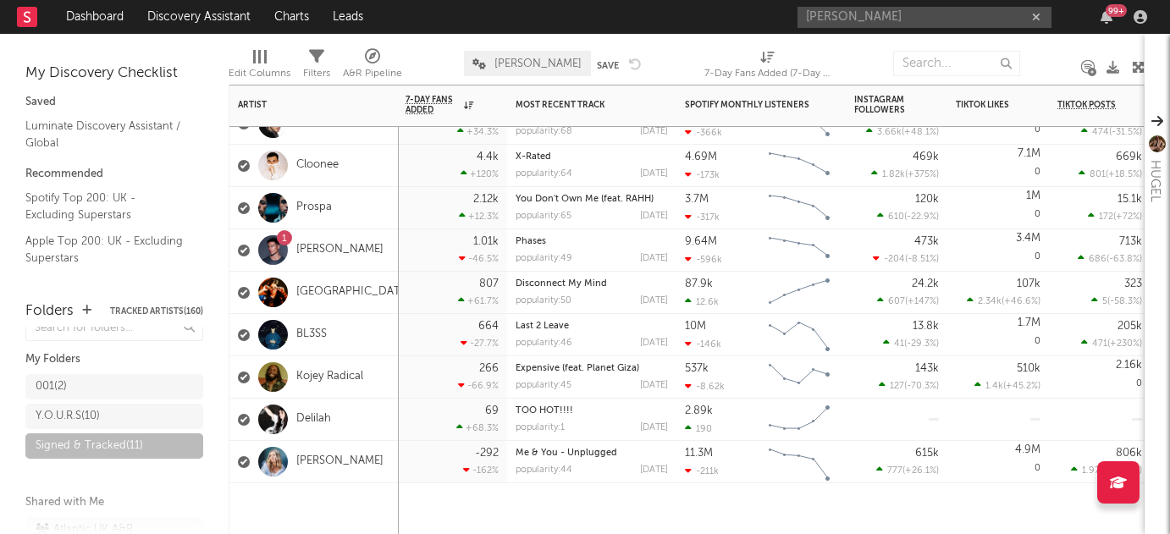
click at [435, 467] on div "-292 -162 %" at bounding box center [452, 461] width 93 height 41
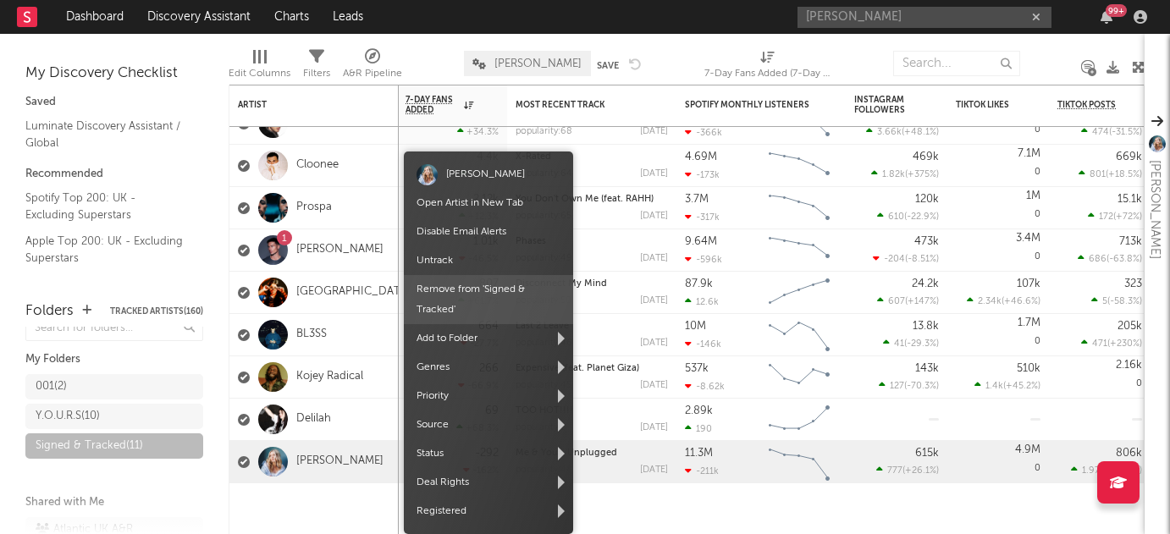
click at [489, 314] on span "Remove from ' Signed & Tracked '" at bounding box center [488, 299] width 169 height 49
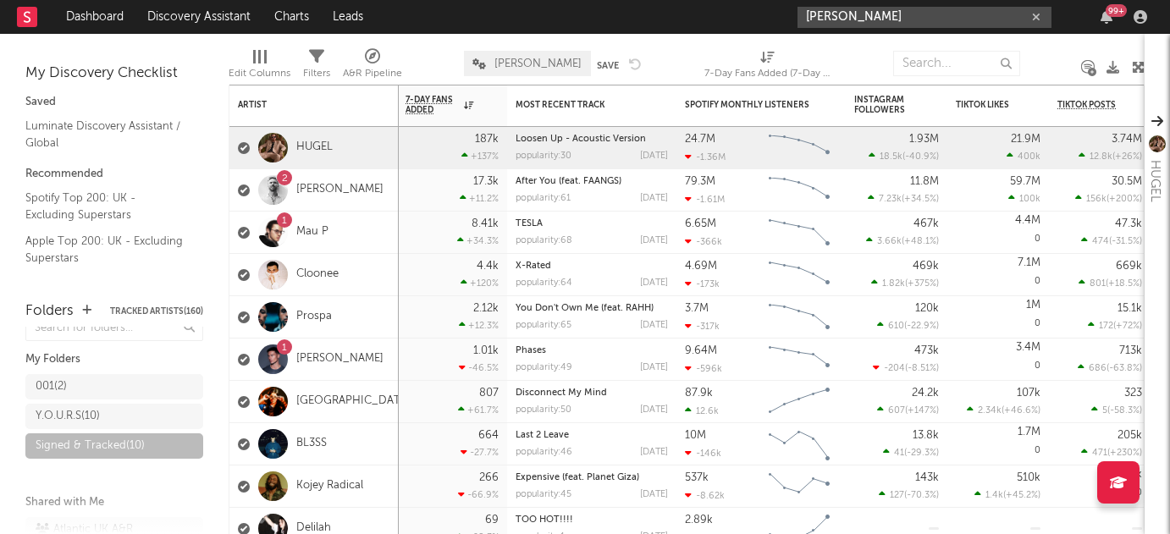
click at [878, 22] on input "[PERSON_NAME]" at bounding box center [925, 17] width 254 height 21
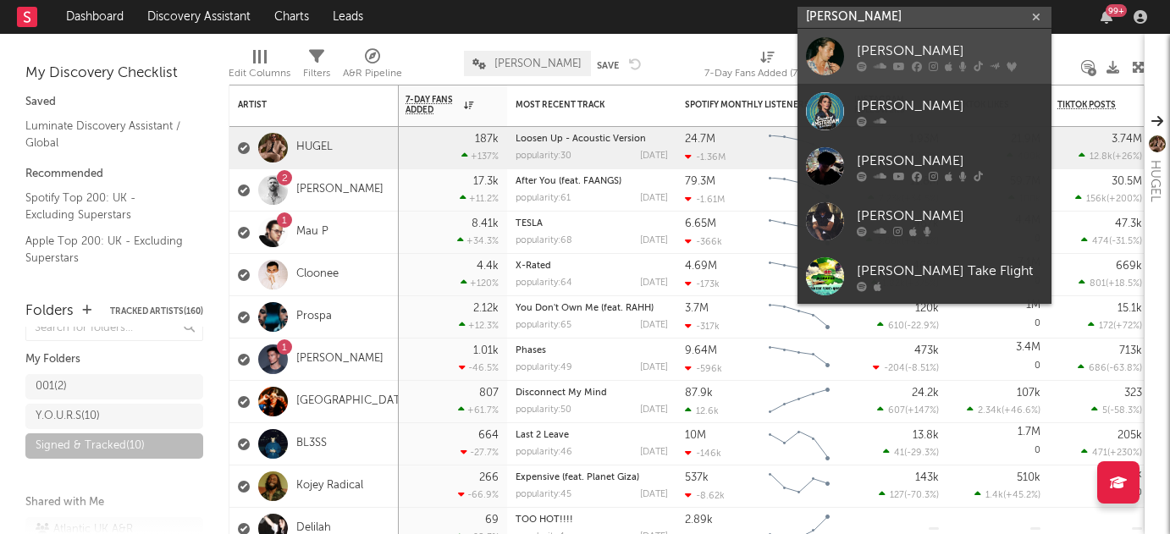
type input "[PERSON_NAME]"
click at [893, 61] on icon at bounding box center [899, 66] width 12 height 10
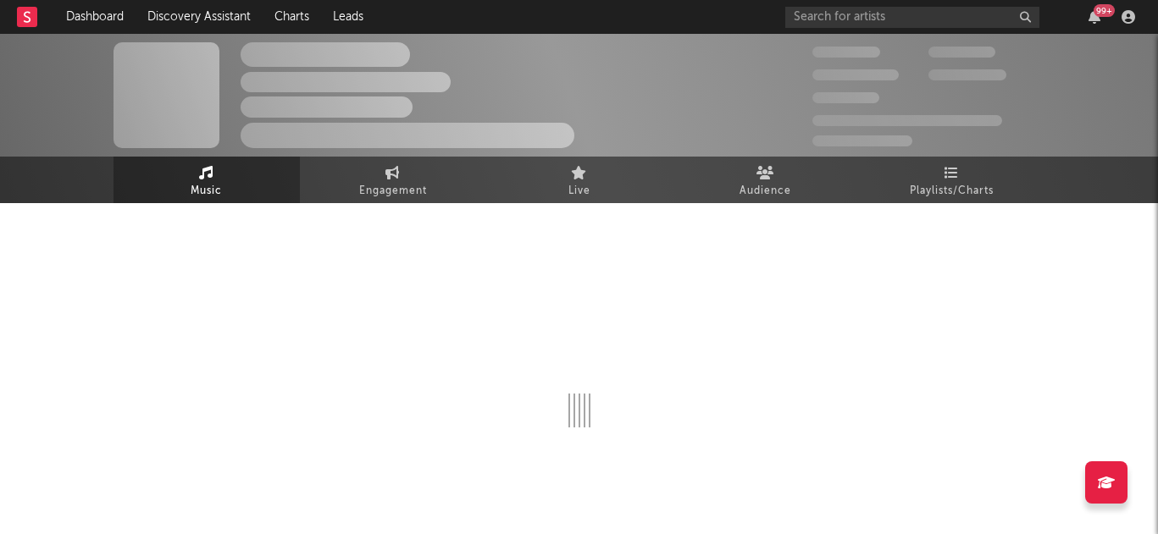
select select "6m"
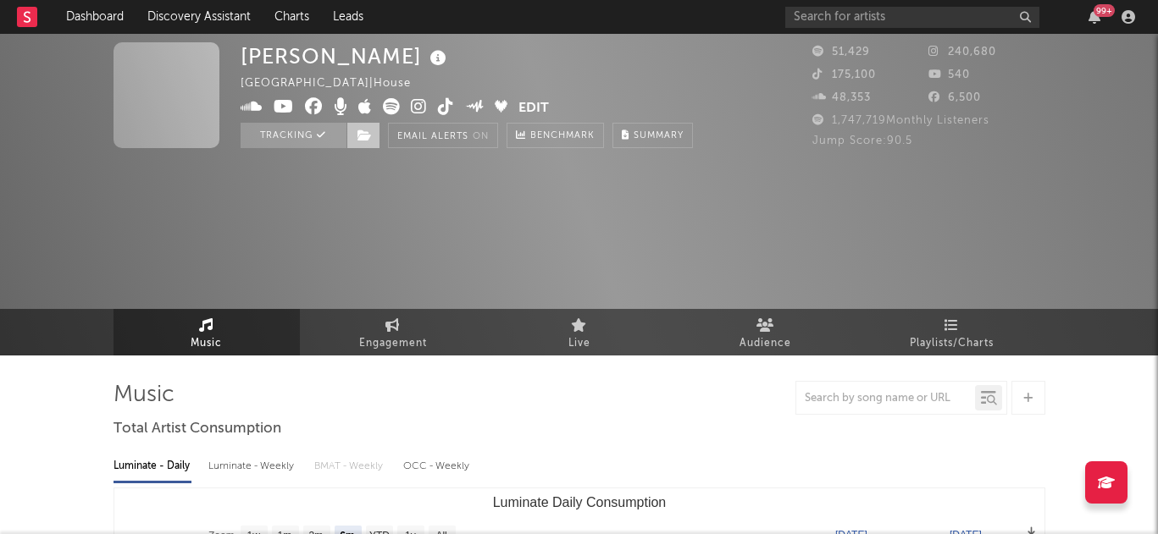
click at [362, 130] on icon at bounding box center [364, 136] width 14 height 12
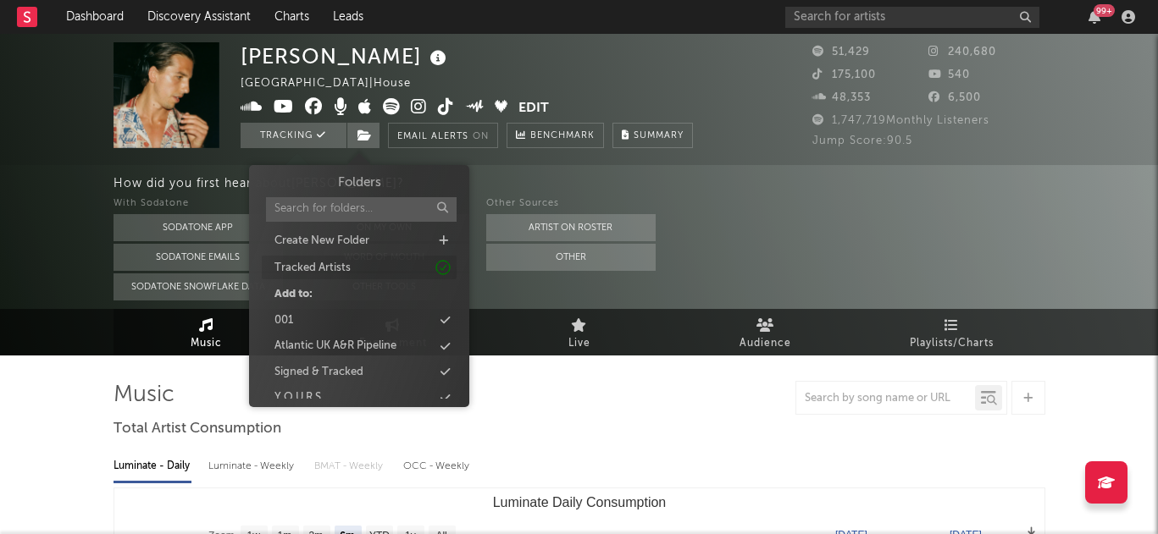
scroll to position [14, 0]
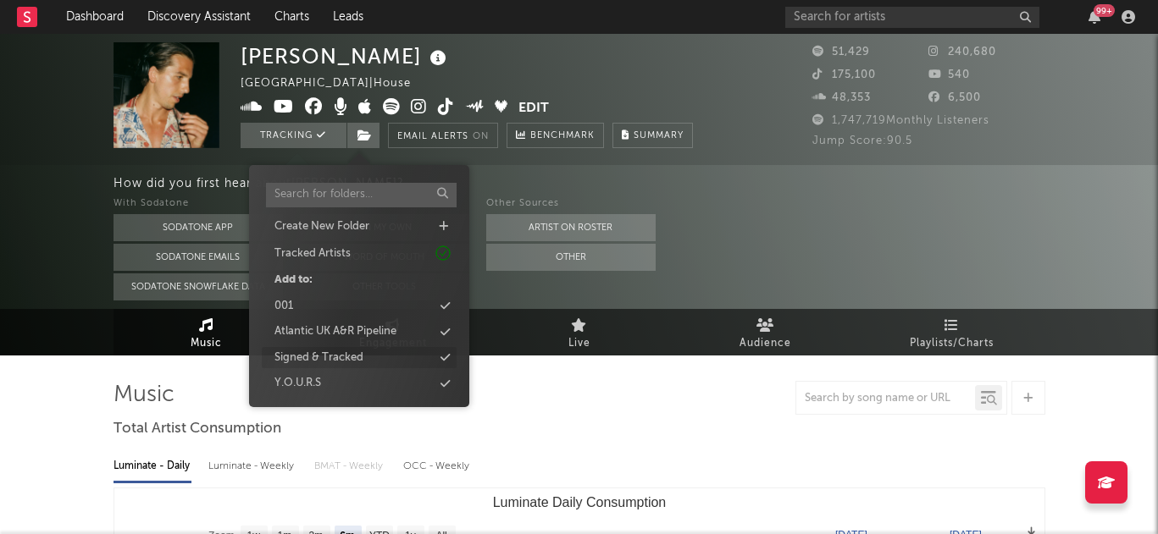
click at [362, 360] on div "Signed & Tracked" at bounding box center [318, 358] width 89 height 17
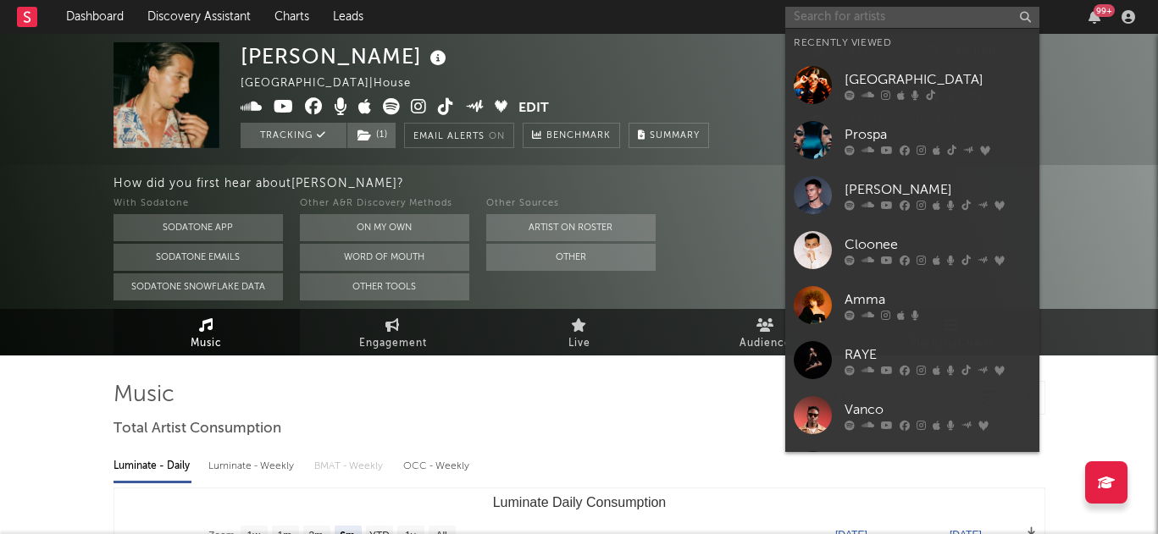
click at [833, 8] on input "text" at bounding box center [912, 17] width 254 height 21
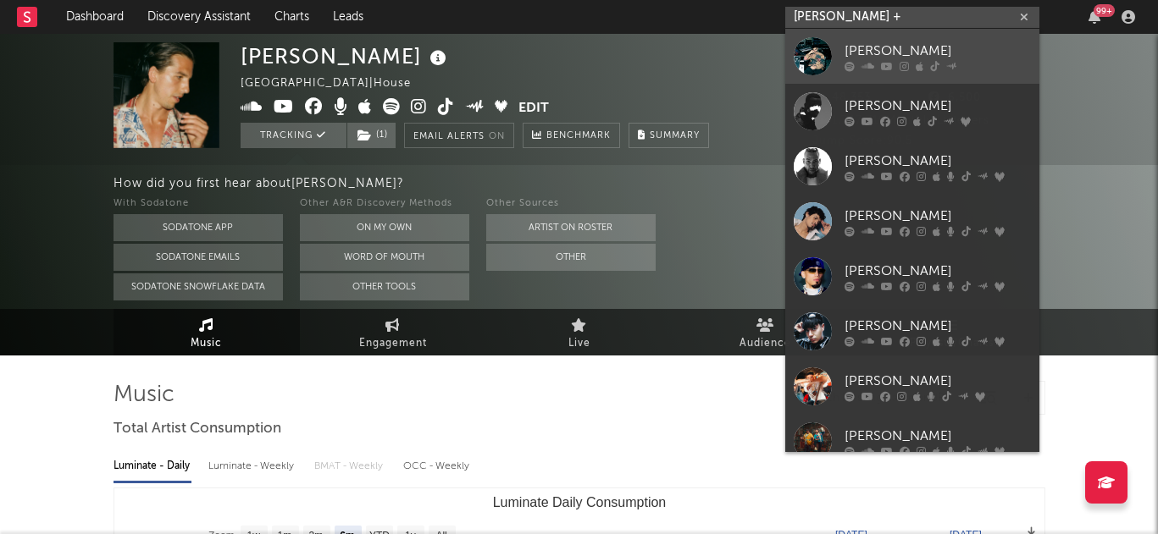
type input "[PERSON_NAME] +"
click at [847, 46] on div "[PERSON_NAME]" at bounding box center [937, 51] width 186 height 20
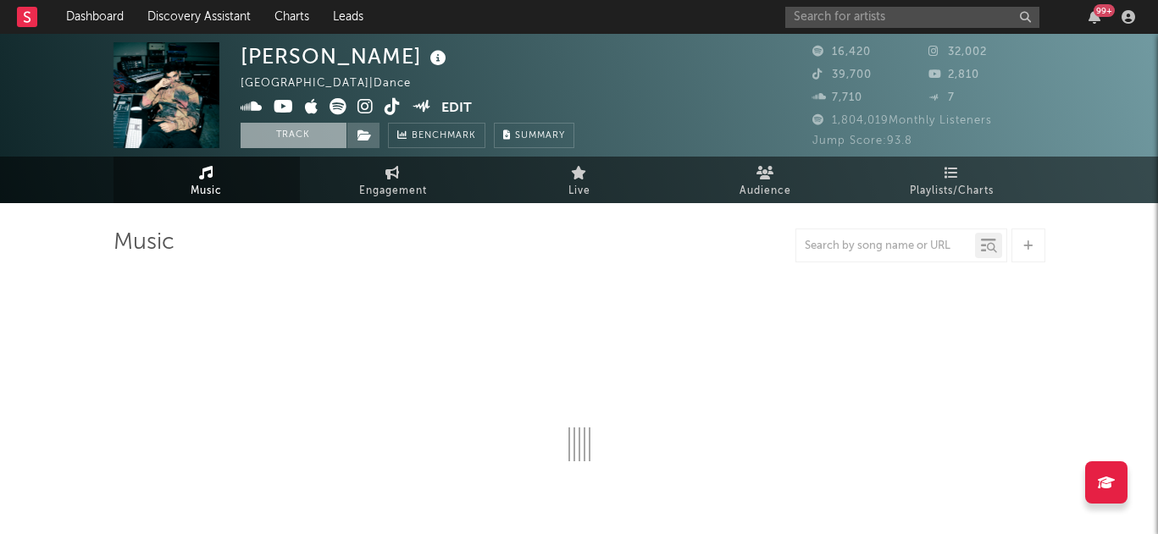
click at [280, 128] on button "Track" at bounding box center [294, 135] width 106 height 25
click at [367, 124] on span at bounding box center [363, 135] width 34 height 25
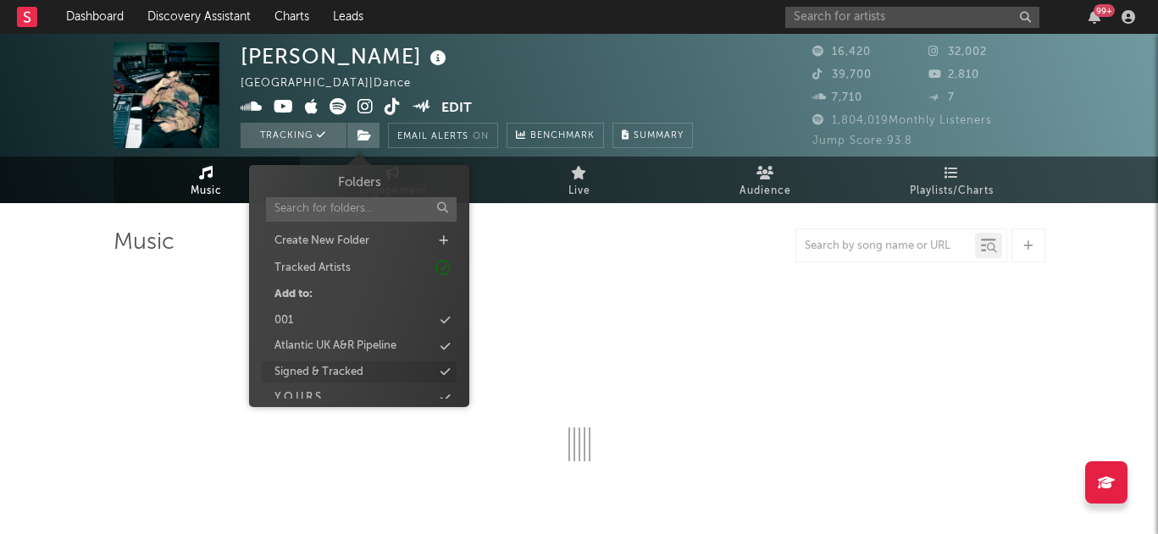
scroll to position [14, 0]
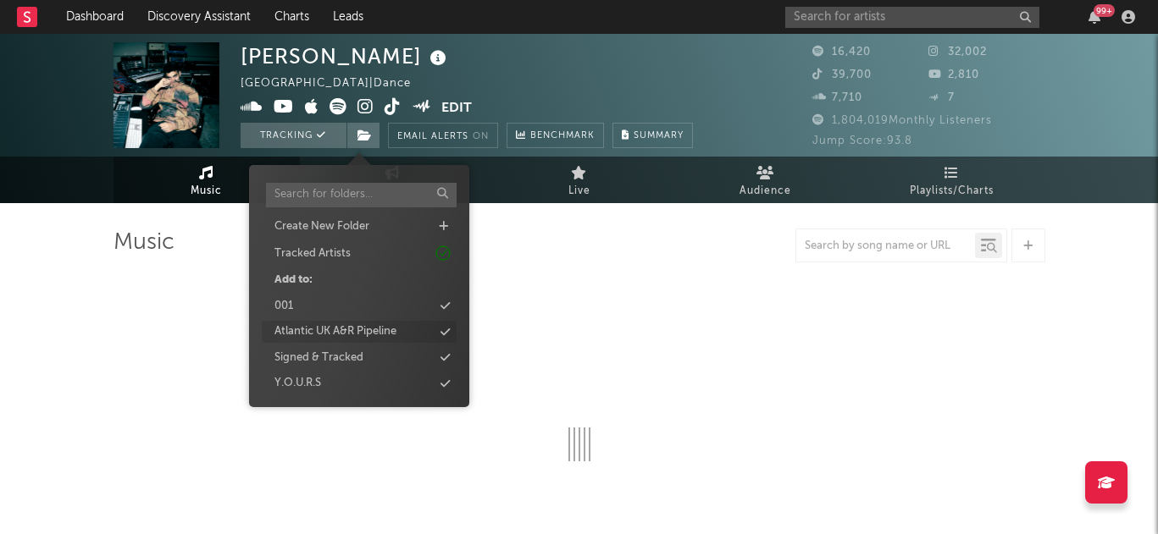
click at [364, 355] on div "Signed & Tracked" at bounding box center [359, 358] width 195 height 22
select select "6m"
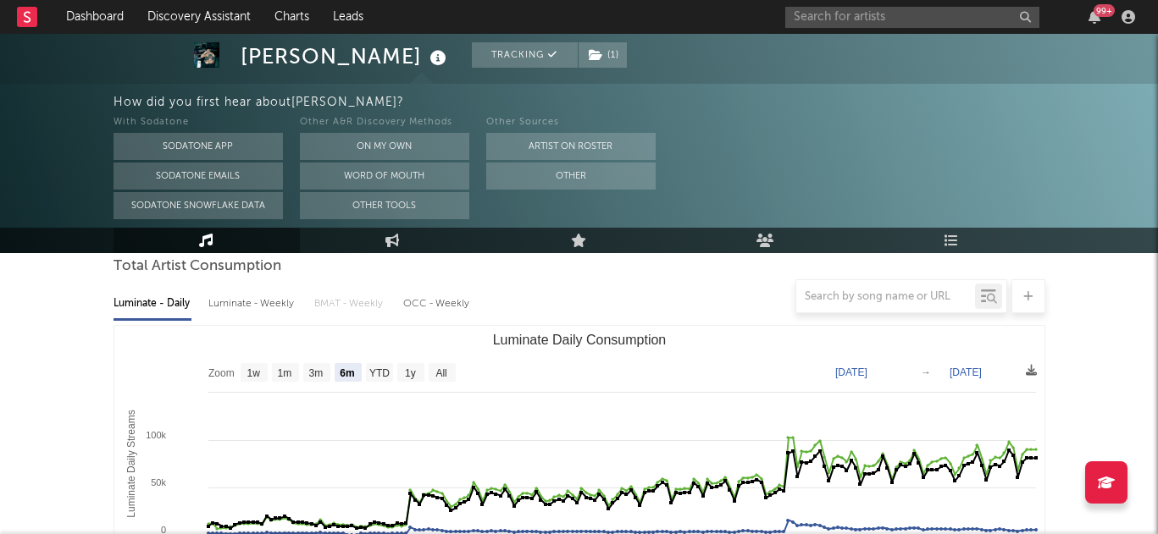
scroll to position [0, 0]
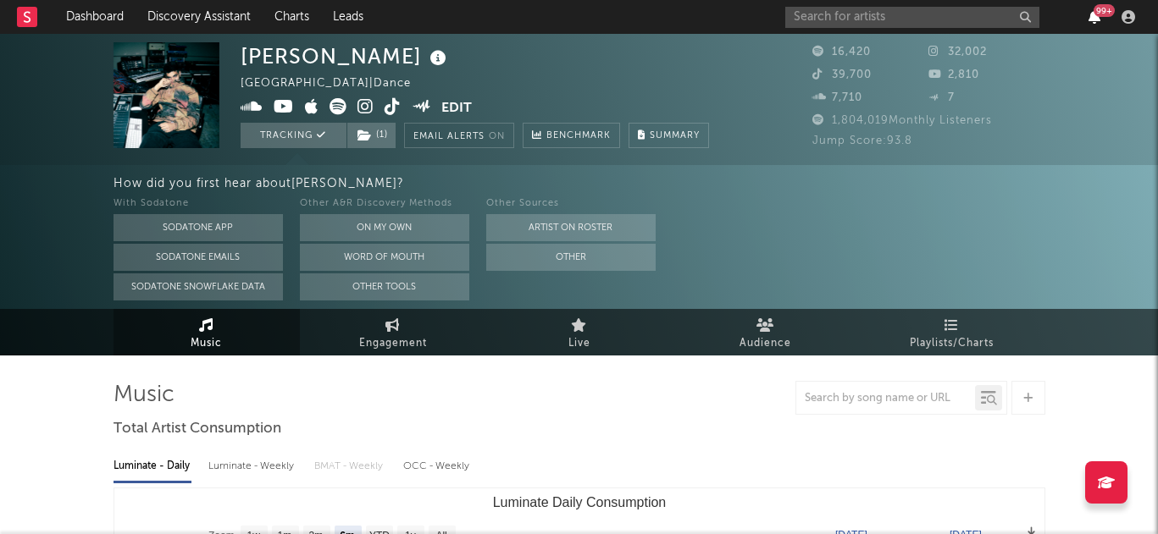
click at [1093, 19] on icon "button" at bounding box center [1094, 17] width 12 height 14
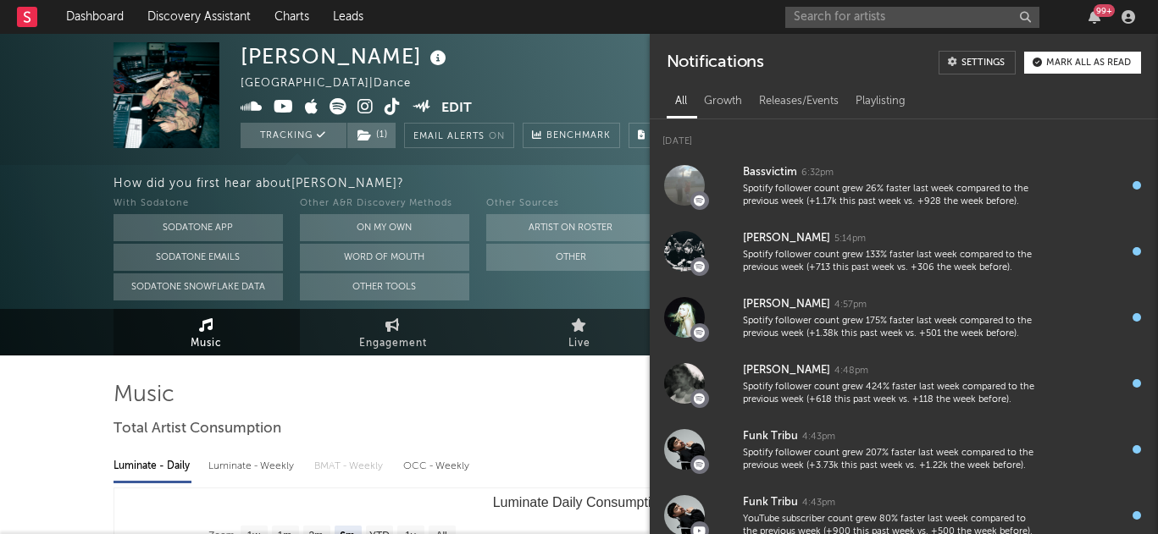
click at [1075, 64] on div "Mark all as read" at bounding box center [1088, 62] width 85 height 9
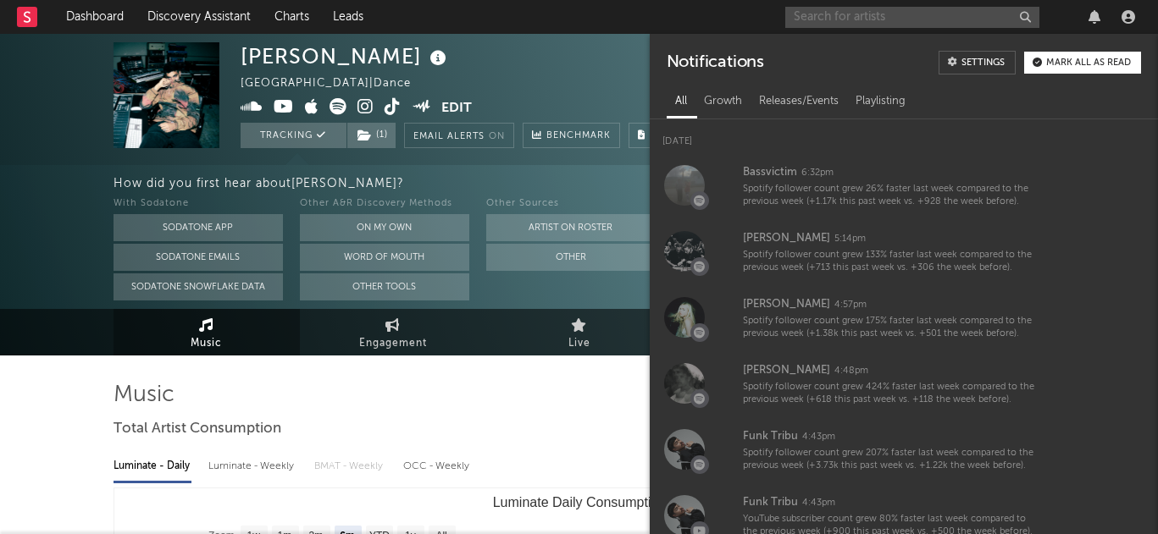
click at [880, 17] on input "text" at bounding box center [912, 17] width 254 height 21
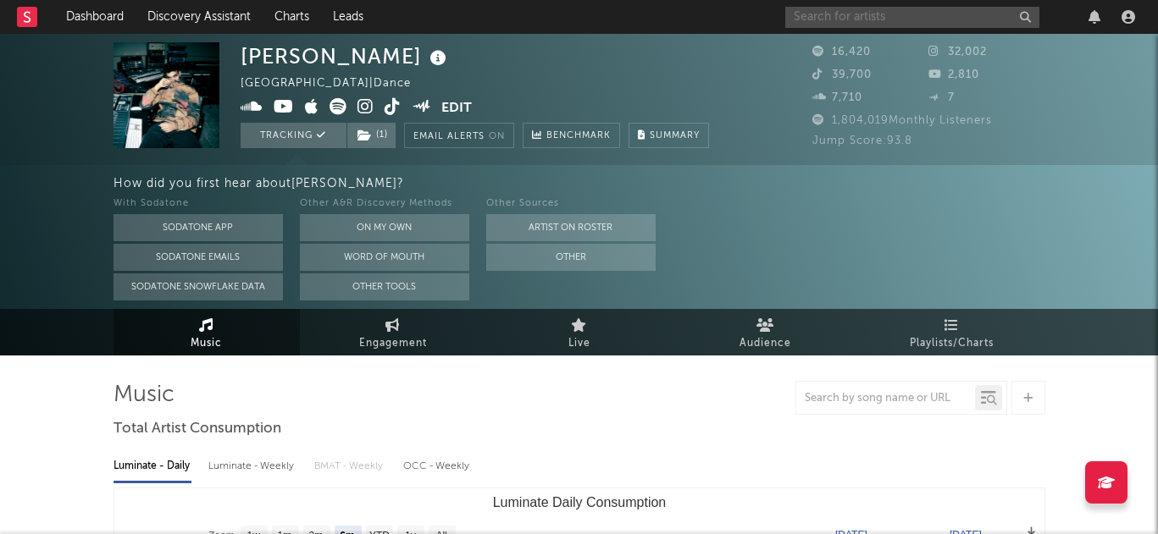
click at [859, 14] on input "text" at bounding box center [912, 17] width 254 height 21
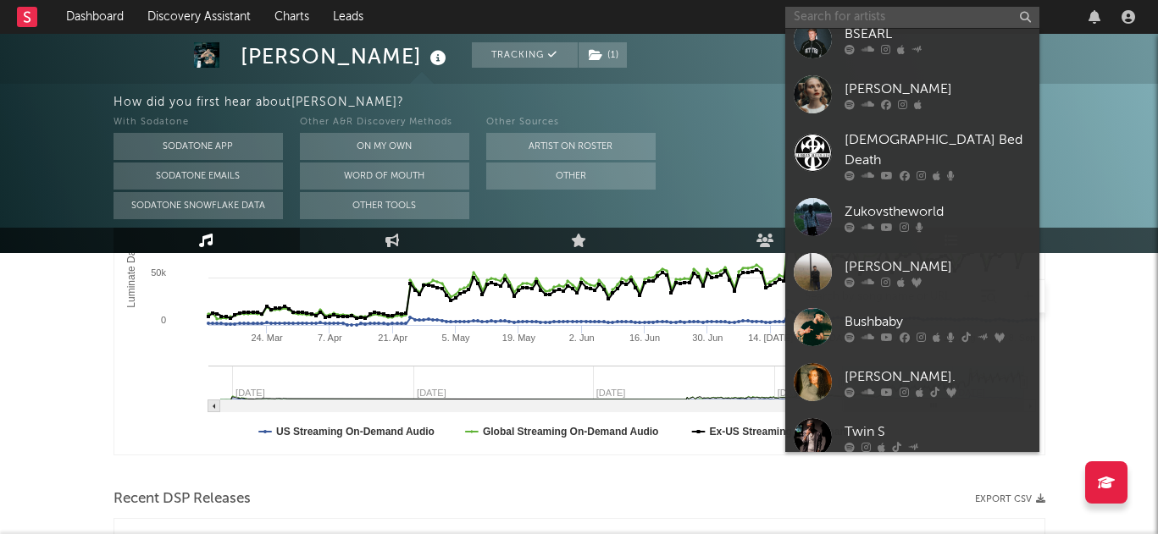
scroll to position [2361, 0]
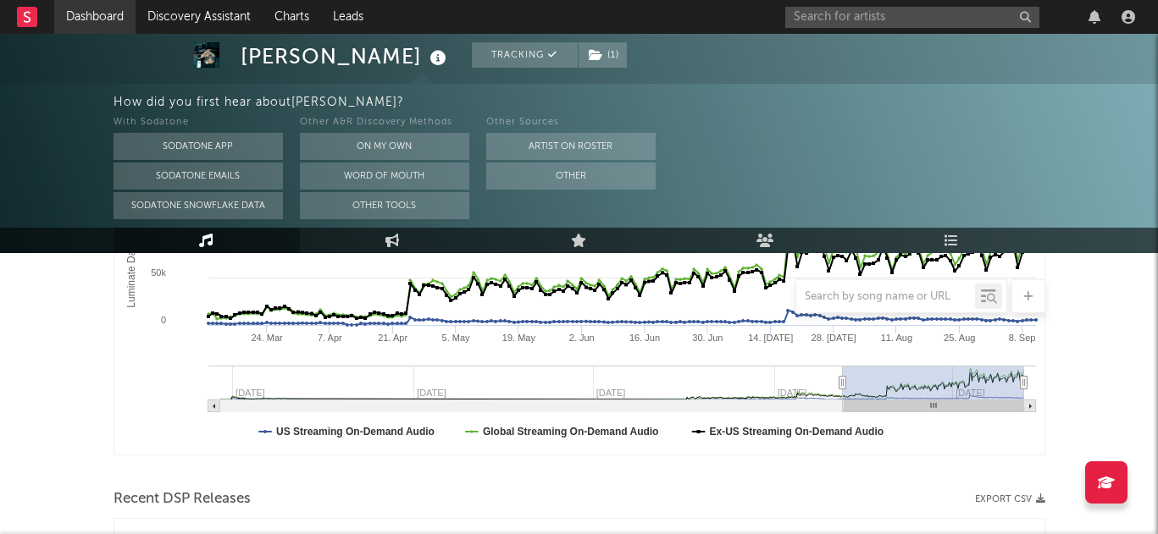
click at [104, 19] on link "Dashboard" at bounding box center [94, 17] width 81 height 34
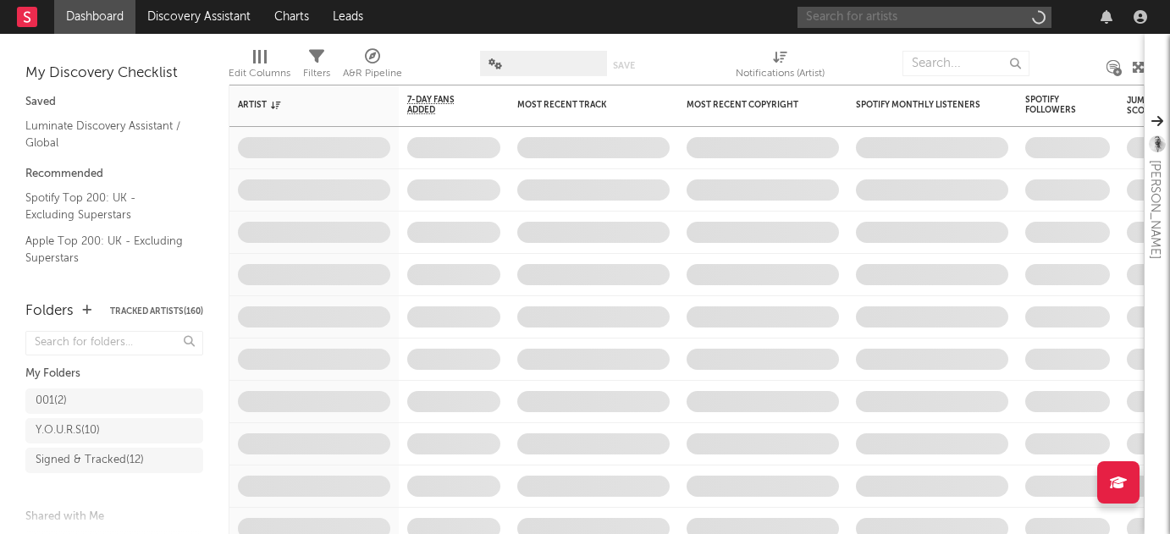
click at [855, 18] on input "text" at bounding box center [925, 17] width 254 height 21
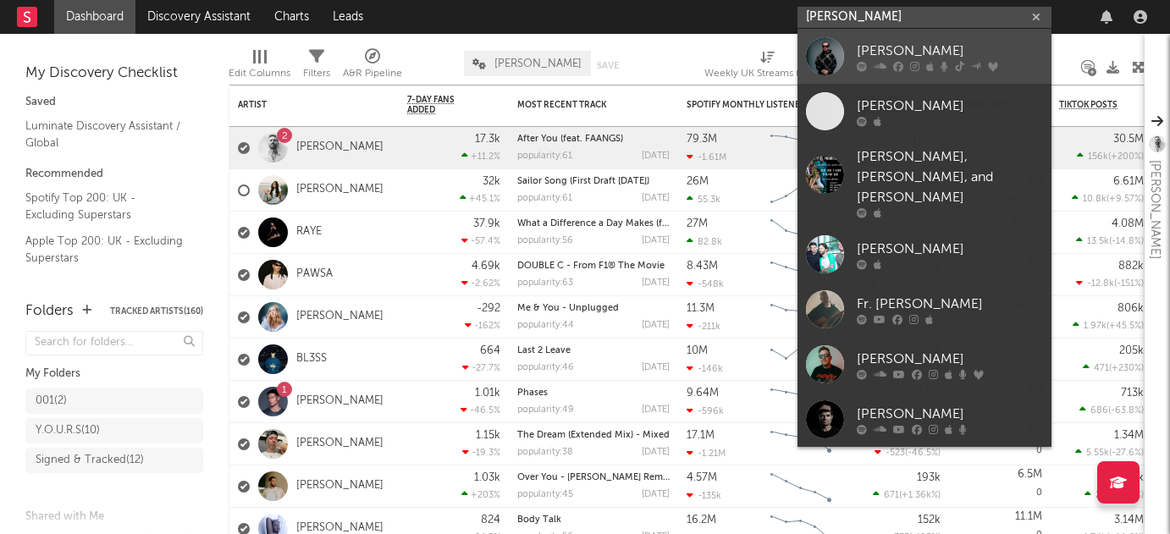
type input "[PERSON_NAME]"
click at [888, 52] on div "[PERSON_NAME]" at bounding box center [950, 51] width 186 height 20
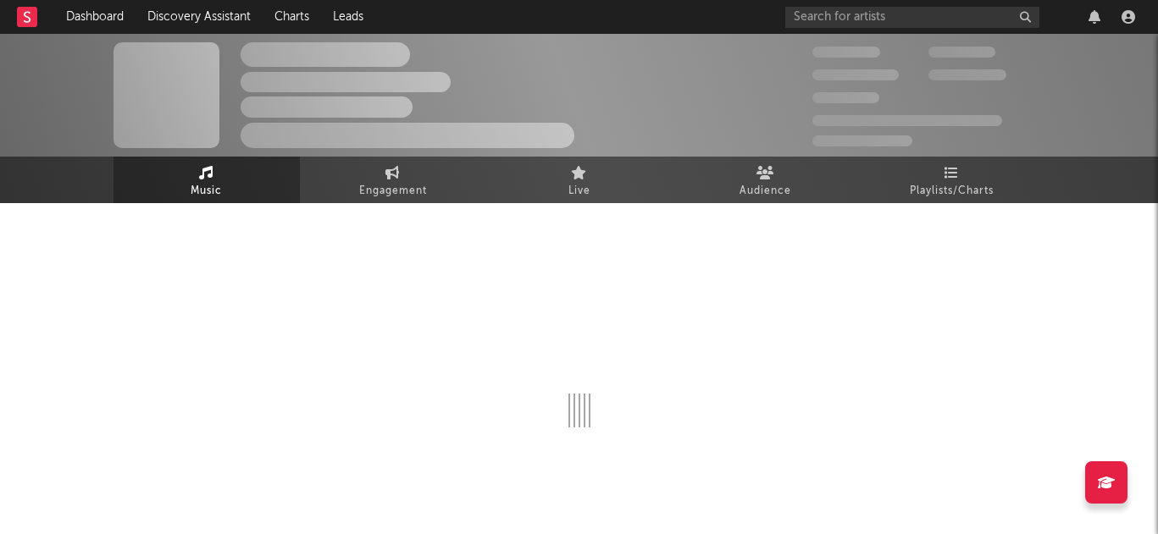
select select "6m"
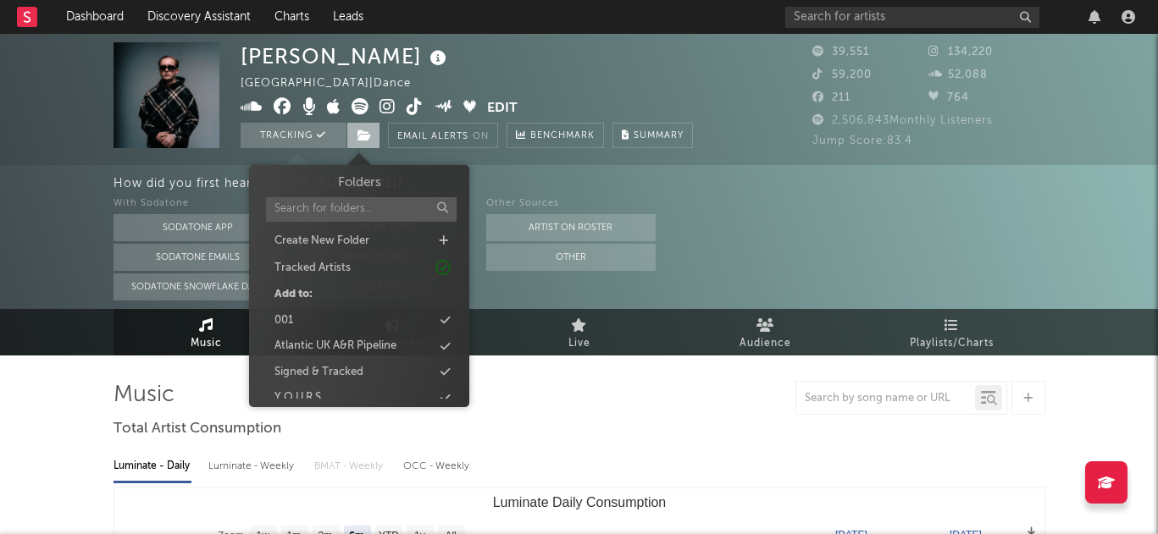
click at [359, 135] on icon at bounding box center [364, 136] width 14 height 12
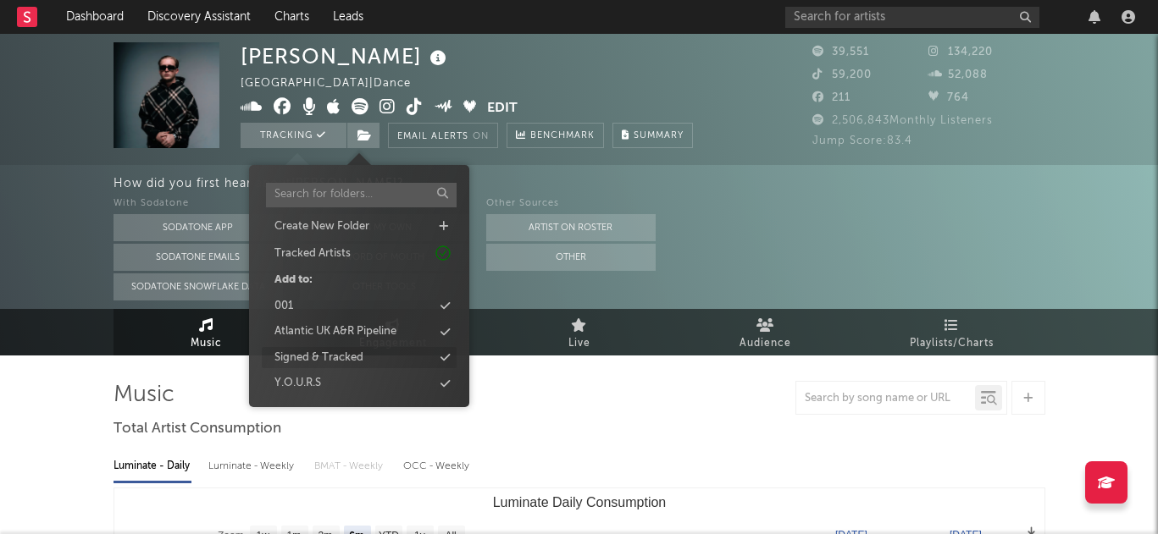
click at [368, 358] on div "Signed & Tracked" at bounding box center [359, 358] width 195 height 22
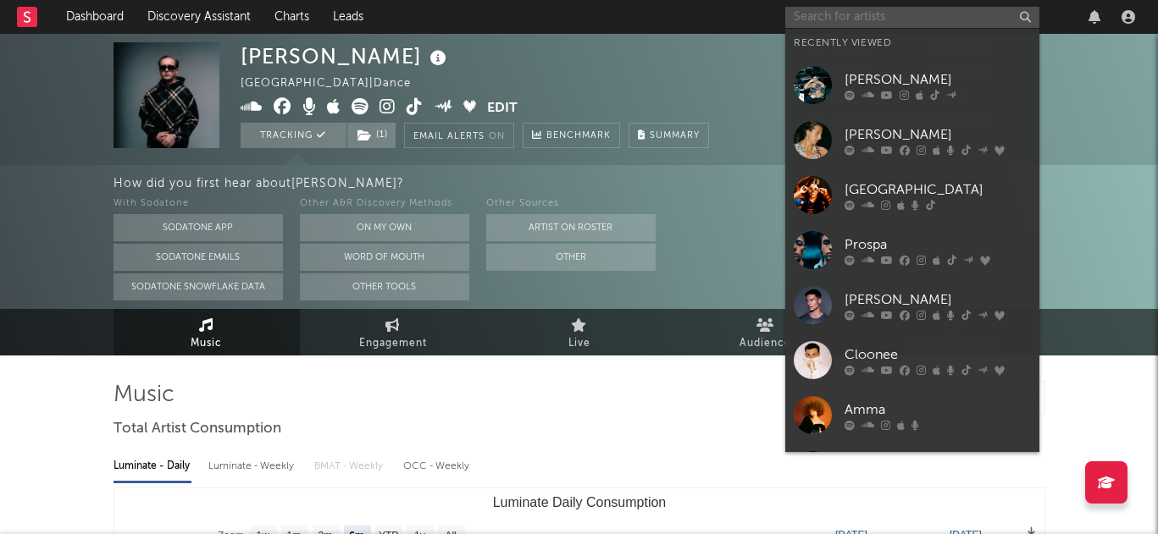
click at [915, 19] on input "text" at bounding box center [912, 17] width 254 height 21
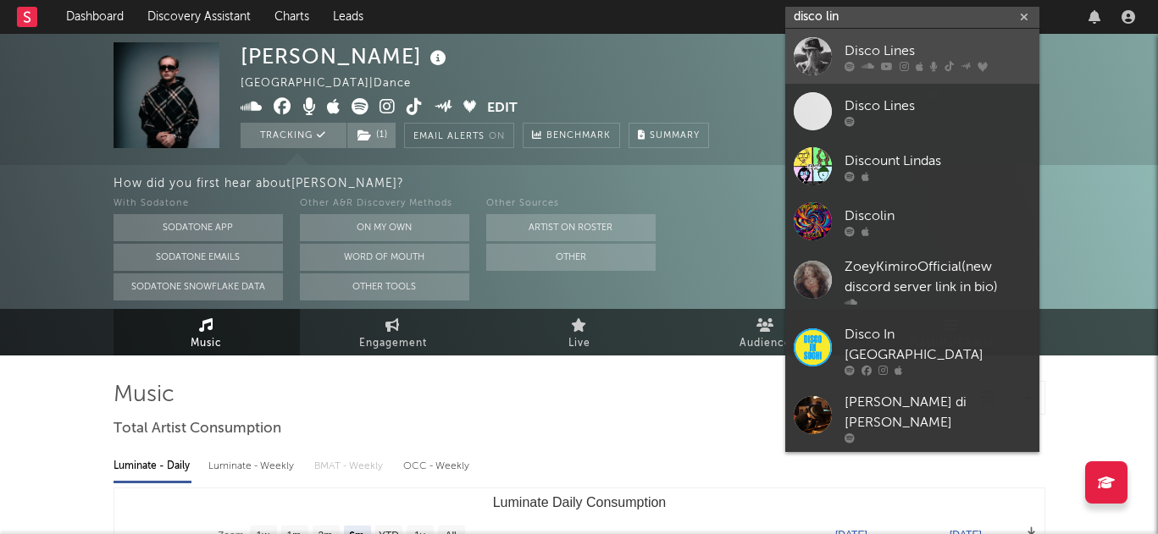
type input "disco lin"
click at [904, 49] on div "Disco Lines" at bounding box center [937, 51] width 186 height 20
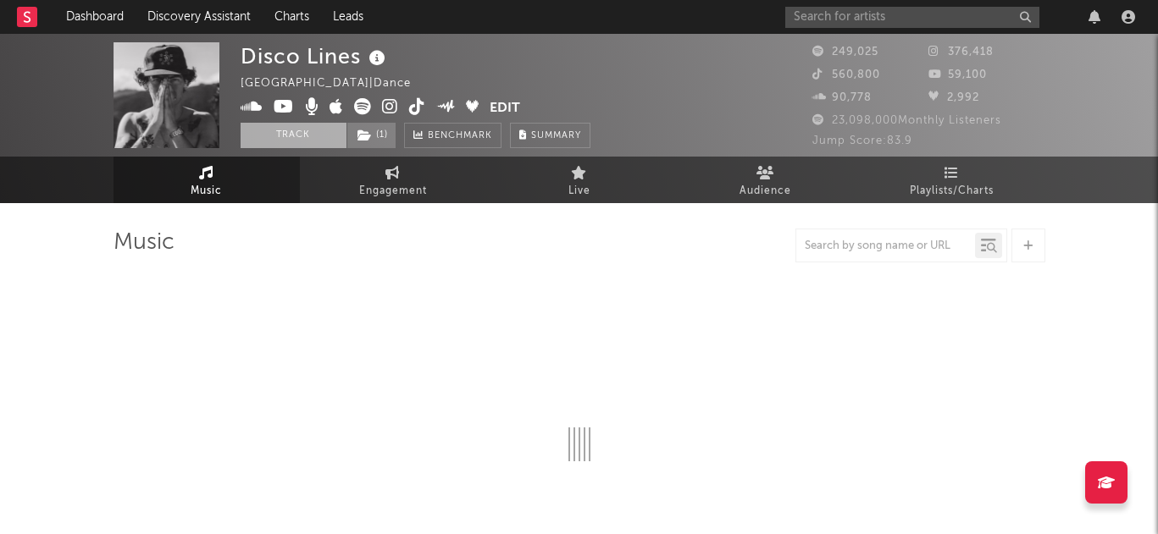
click at [312, 136] on button "Track" at bounding box center [294, 135] width 106 height 25
click at [377, 139] on span "( 1 )" at bounding box center [371, 135] width 50 height 25
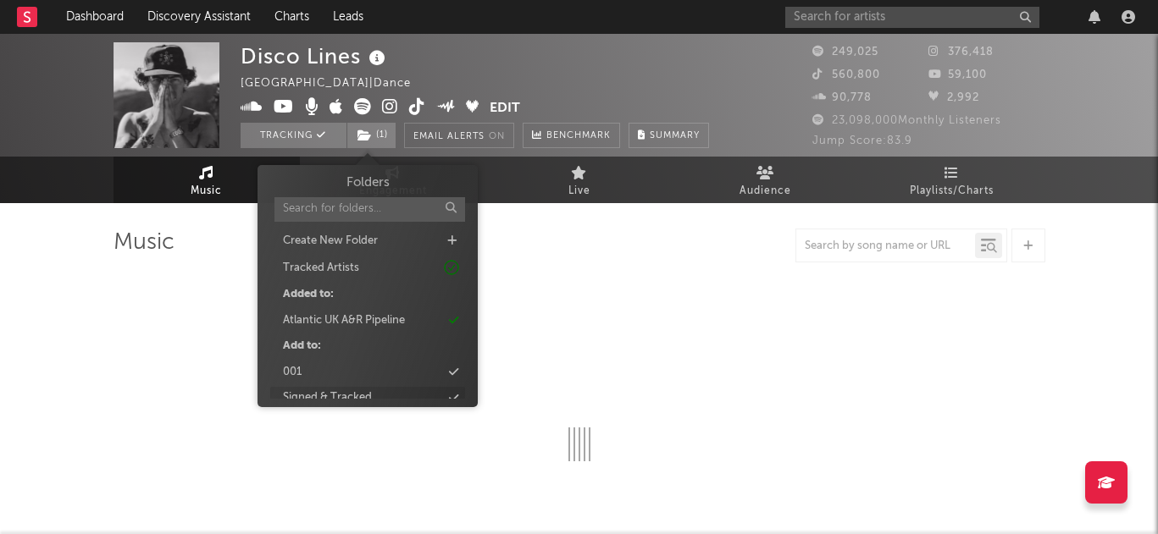
select select "6m"
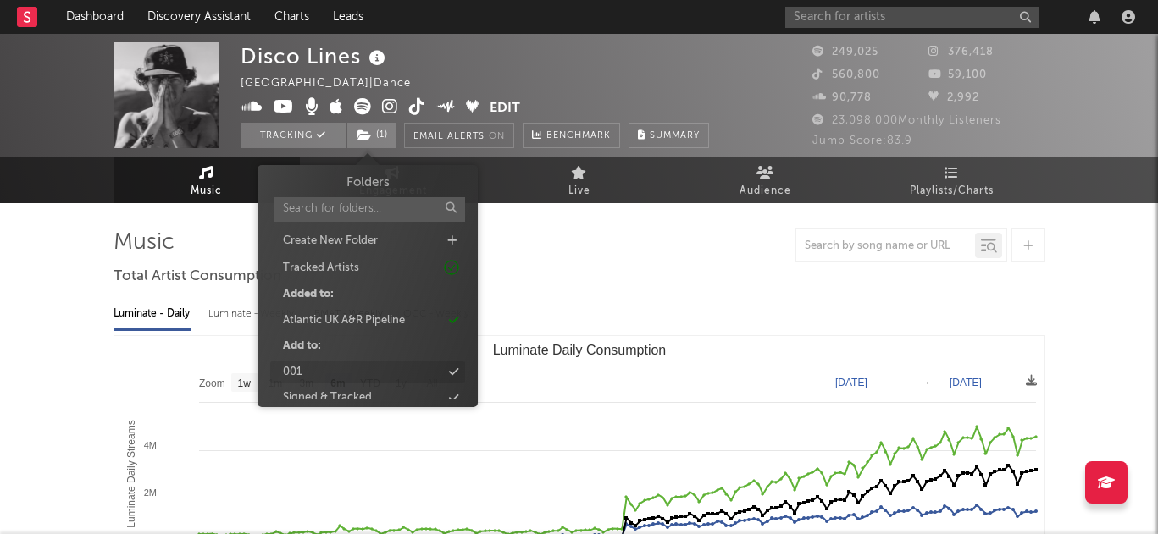
click at [375, 387] on div "Signed & Tracked" at bounding box center [367, 398] width 195 height 22
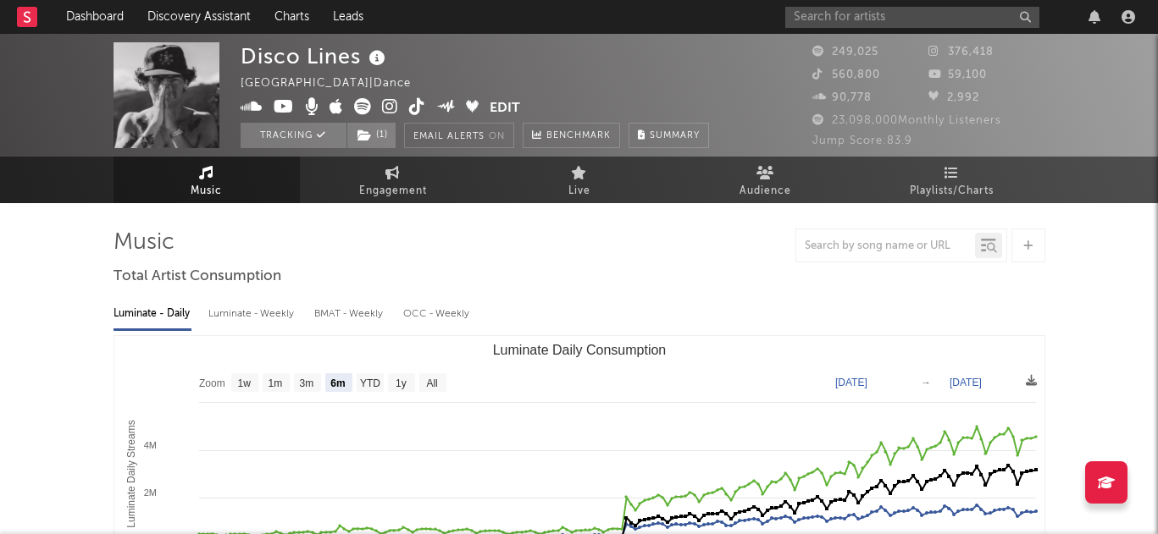
scroll to position [41, 0]
click at [715, 253] on div at bounding box center [579, 246] width 932 height 34
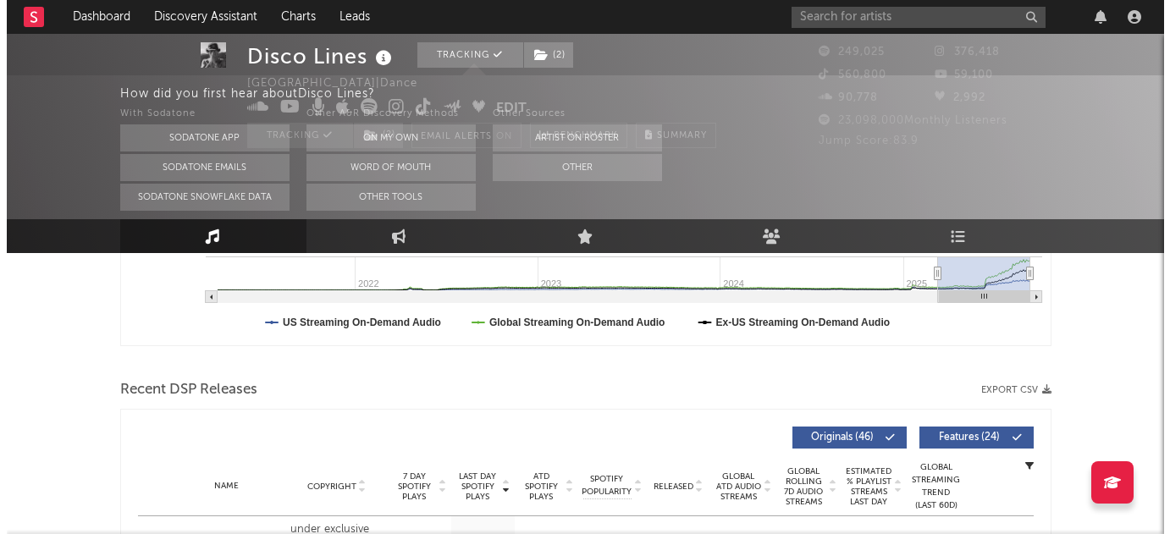
scroll to position [0, 0]
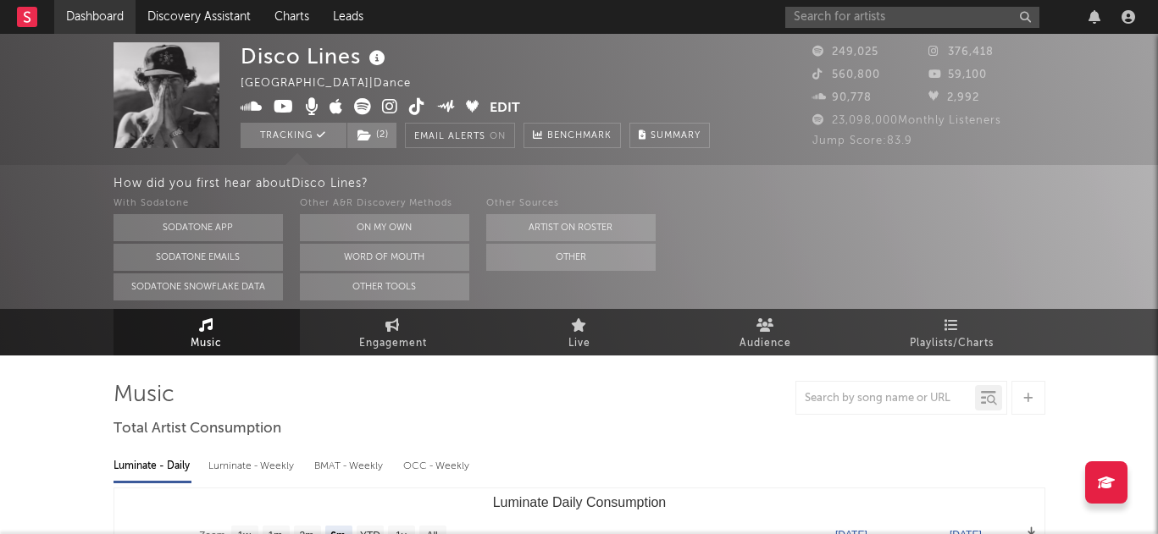
click at [86, 22] on link "Dashboard" at bounding box center [94, 17] width 81 height 34
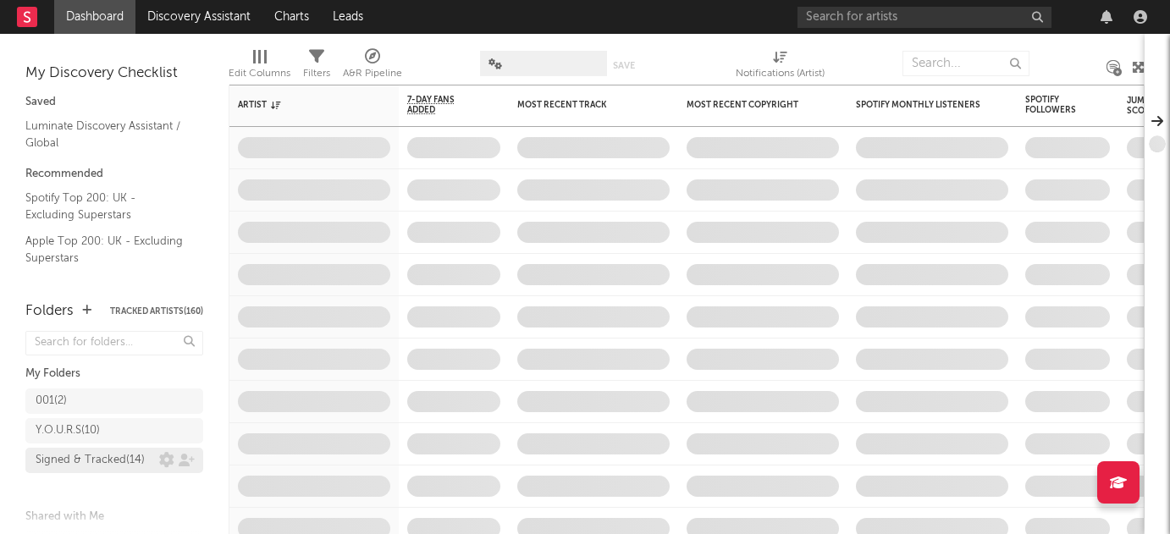
click at [118, 471] on div "Signed & Tracked ( 14 )" at bounding box center [90, 461] width 109 height 20
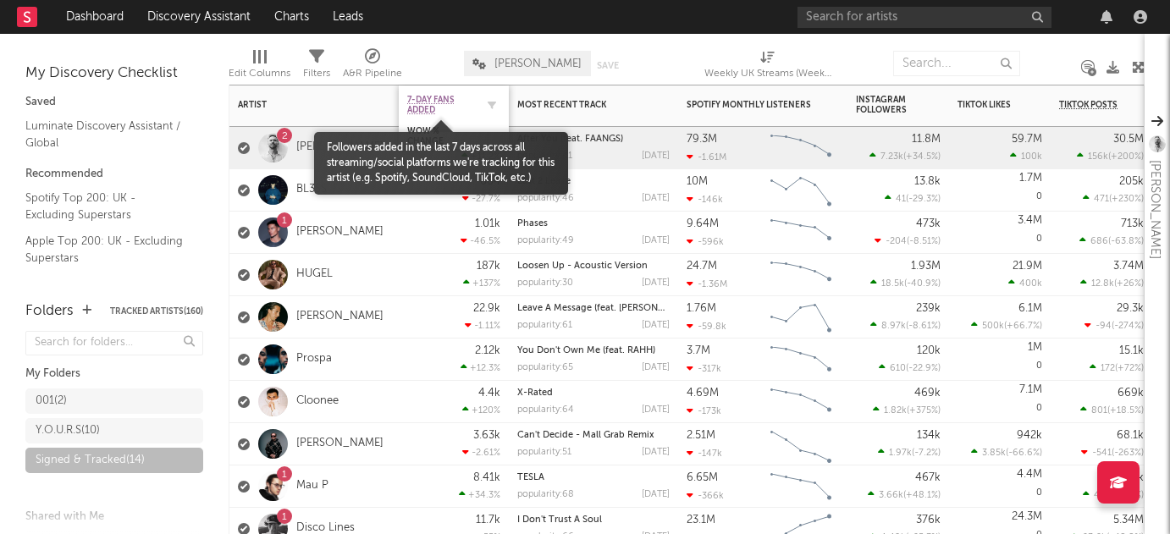
click at [444, 112] on span "7-Day Fans Added" at bounding box center [441, 105] width 68 height 20
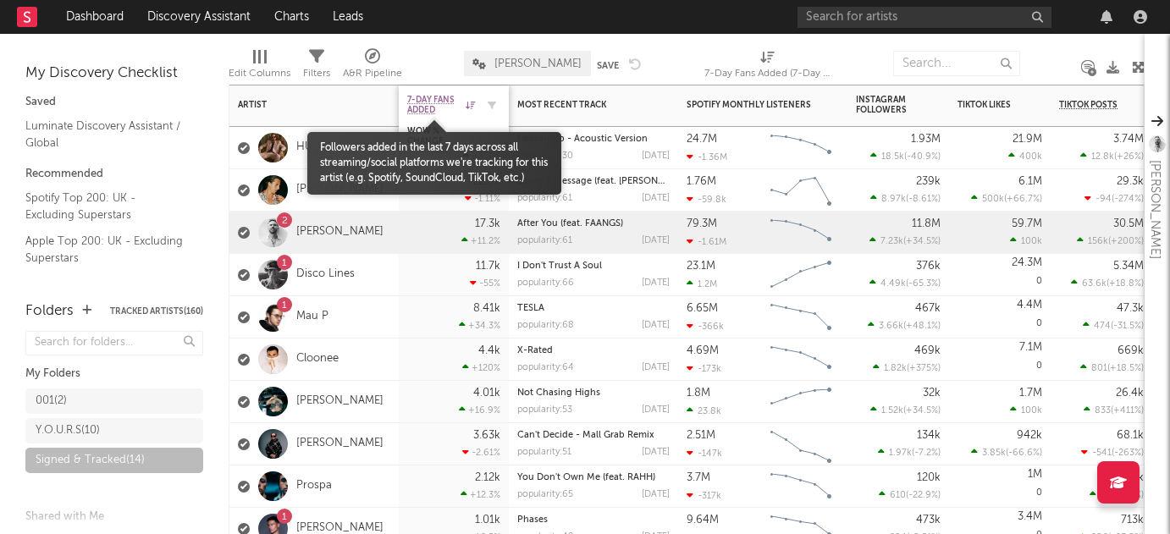
click at [420, 103] on span "7-Day Fans Added" at bounding box center [434, 105] width 54 height 20
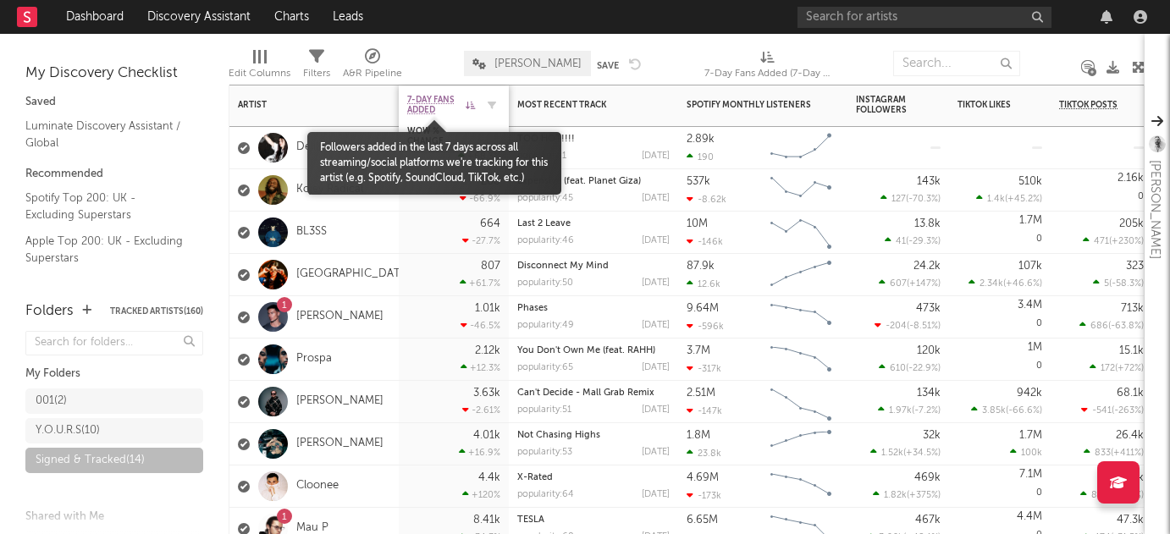
click at [420, 103] on span "7-Day Fans Added" at bounding box center [434, 105] width 54 height 20
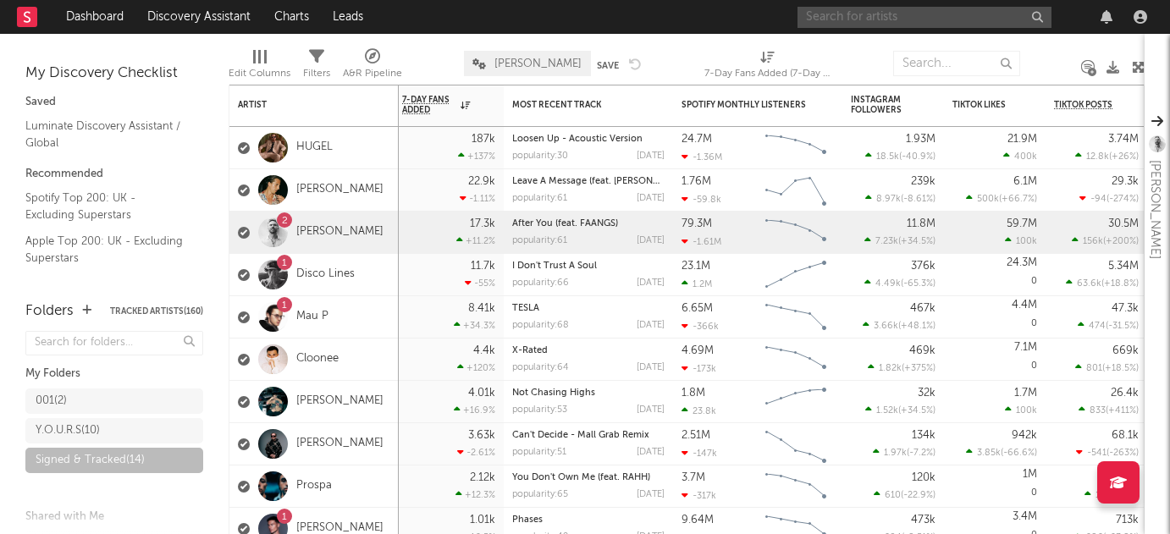
click at [904, 9] on input "text" at bounding box center [925, 17] width 254 height 21
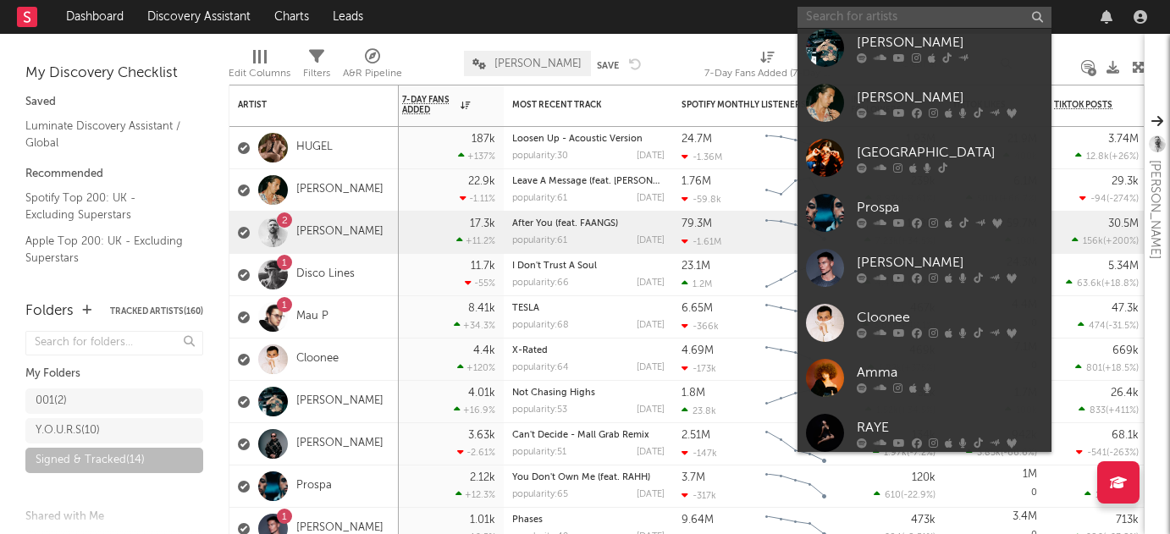
scroll to position [156, 0]
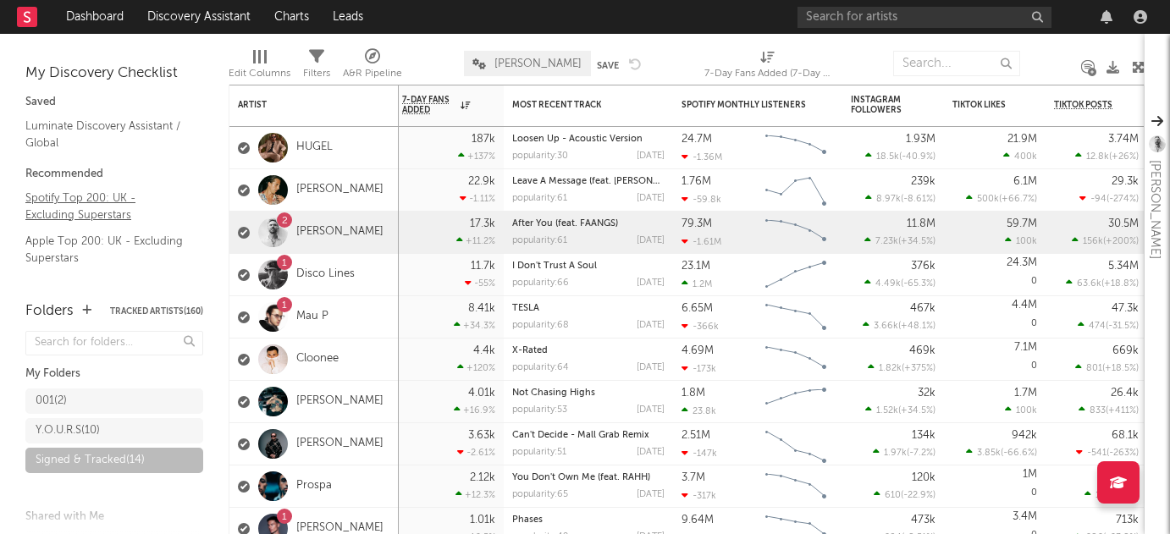
click at [78, 214] on link "Spotify Top 200: UK - Excluding Superstars" at bounding box center [105, 206] width 161 height 35
click at [295, 16] on link "Charts" at bounding box center [292, 17] width 58 height 34
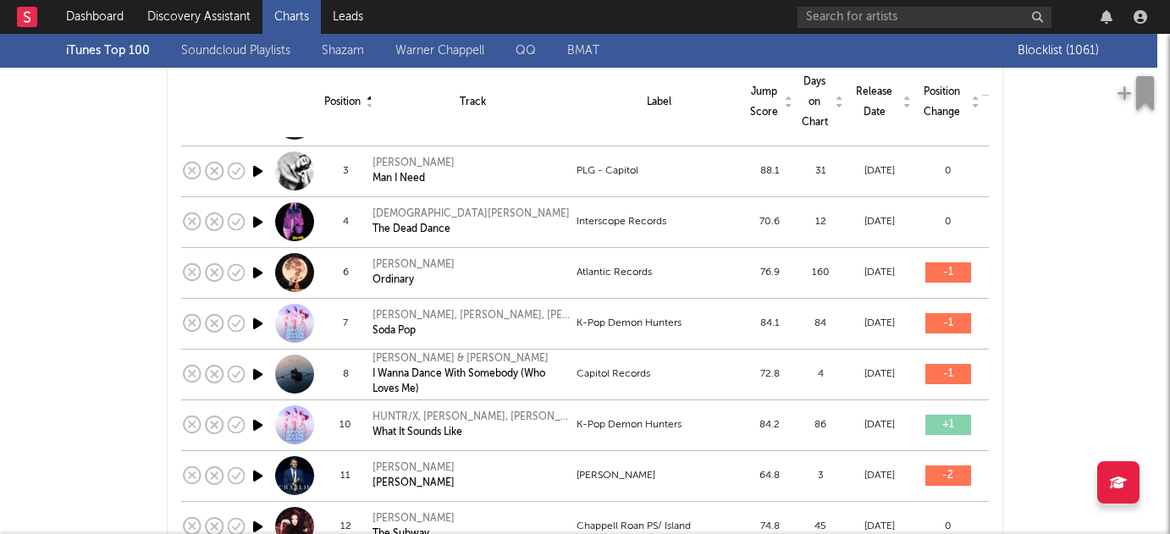
scroll to position [283, 0]
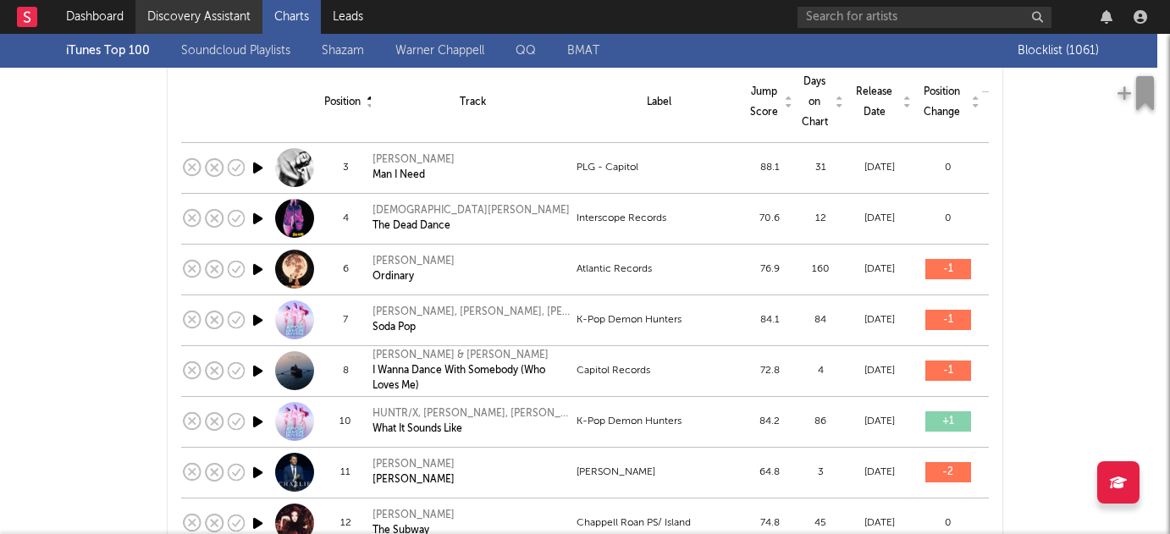
click at [200, 4] on link "Discovery Assistant" at bounding box center [198, 17] width 127 height 34
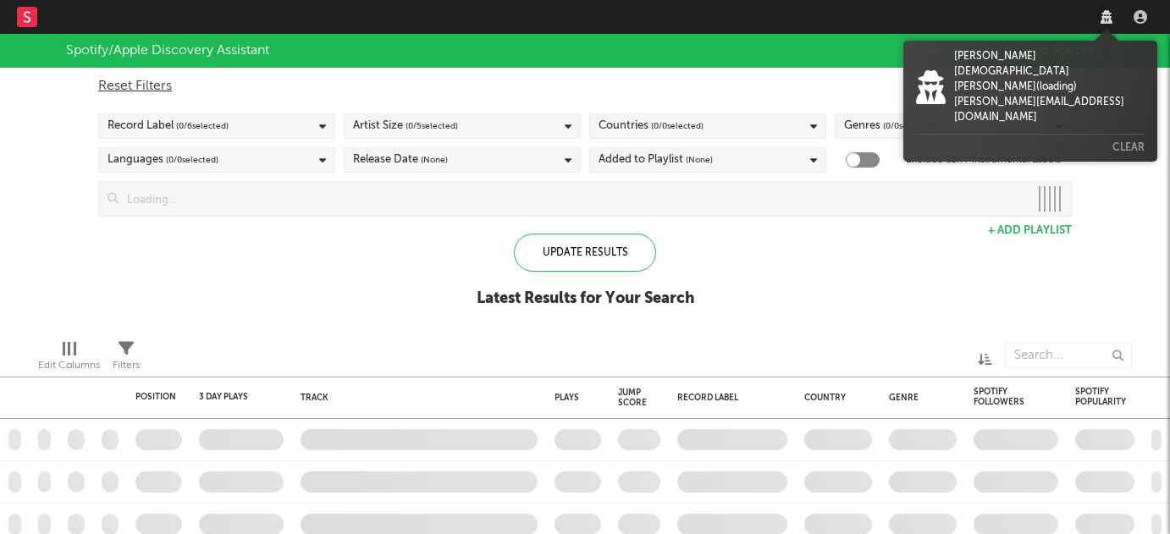
click at [1103, 14] on icon at bounding box center [1107, 17] width 12 height 14
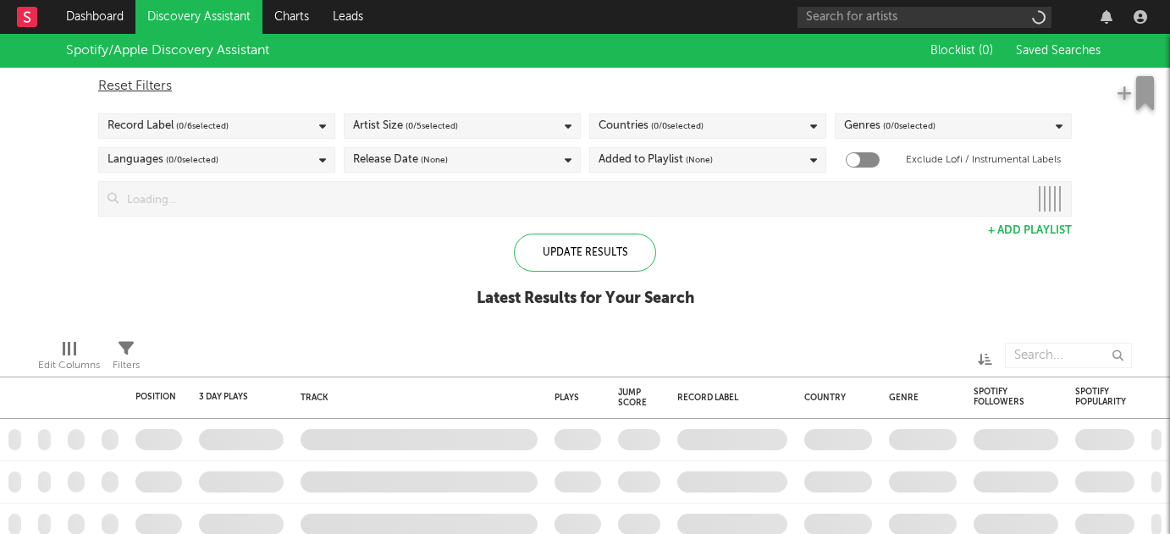
click at [1103, 14] on icon "button" at bounding box center [1107, 17] width 12 height 14
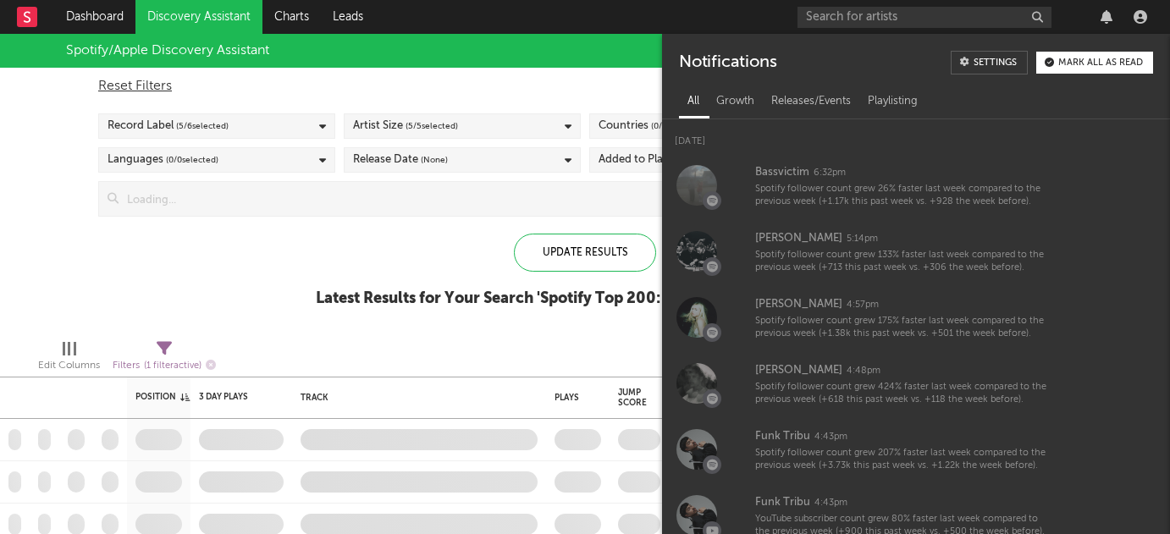
checkbox input "true"
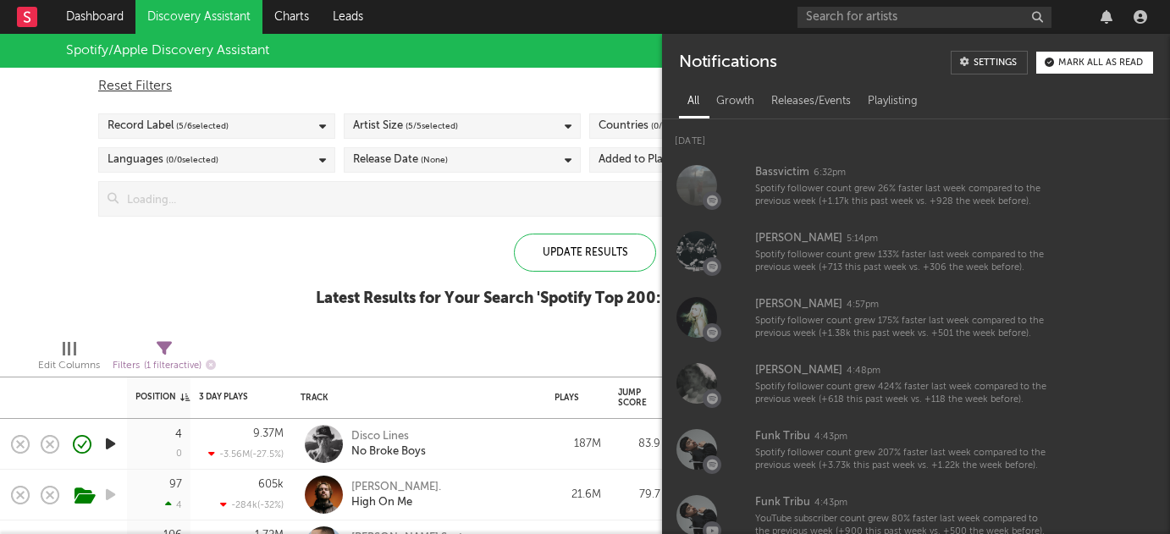
click at [1103, 14] on icon "button" at bounding box center [1107, 17] width 12 height 14
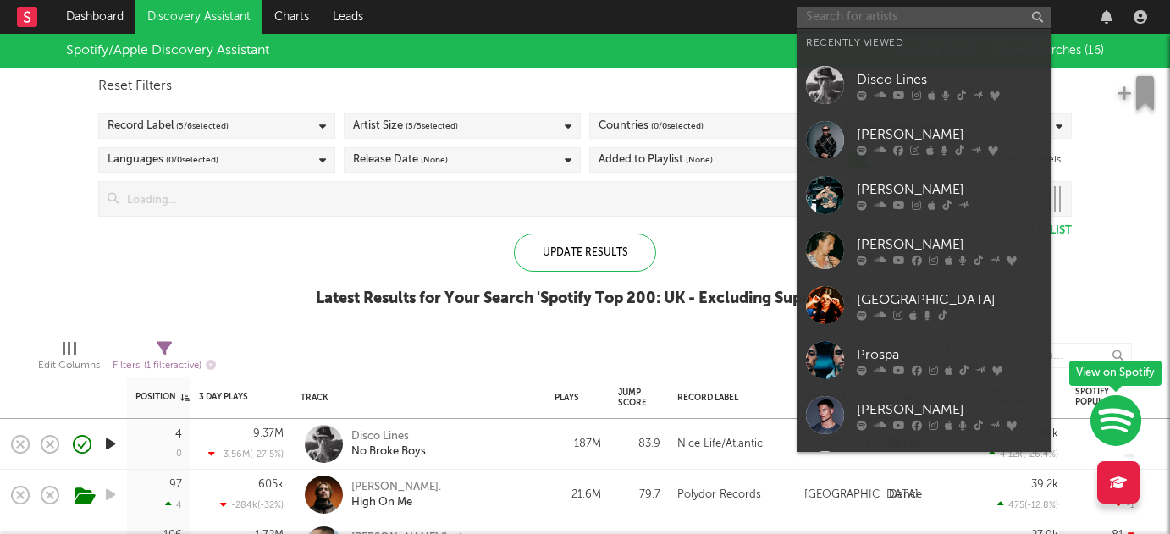
click at [840, 19] on input "text" at bounding box center [925, 17] width 254 height 21
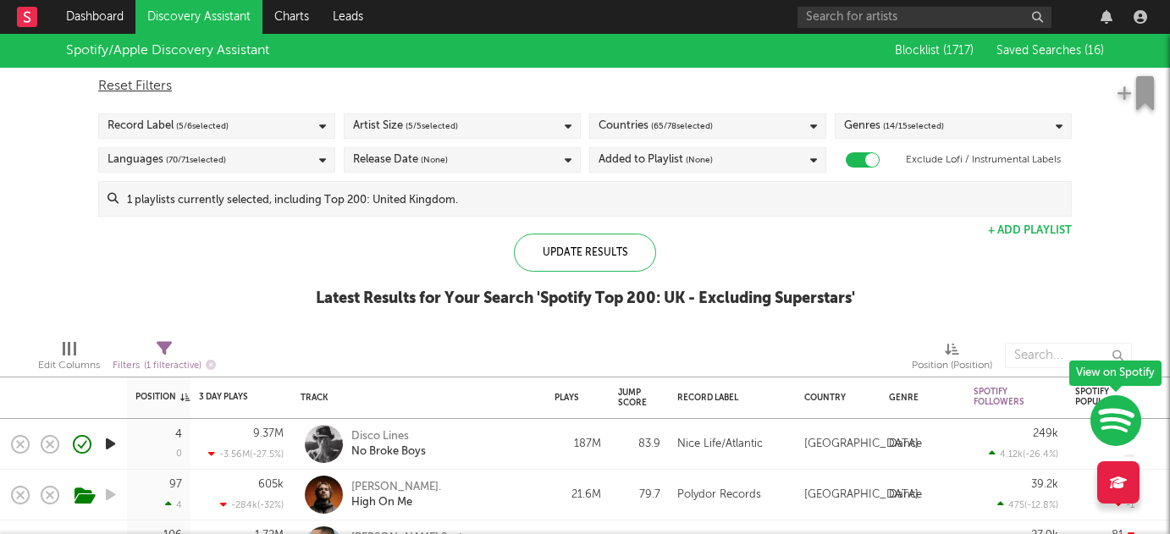
click at [257, 251] on div "Spotify/Apple Discovery Assistant Blocklist ( 1717 ) Saved Searches ( 16 ) Rese…" at bounding box center [585, 180] width 1170 height 292
